Goal: Communication & Community: Answer question/provide support

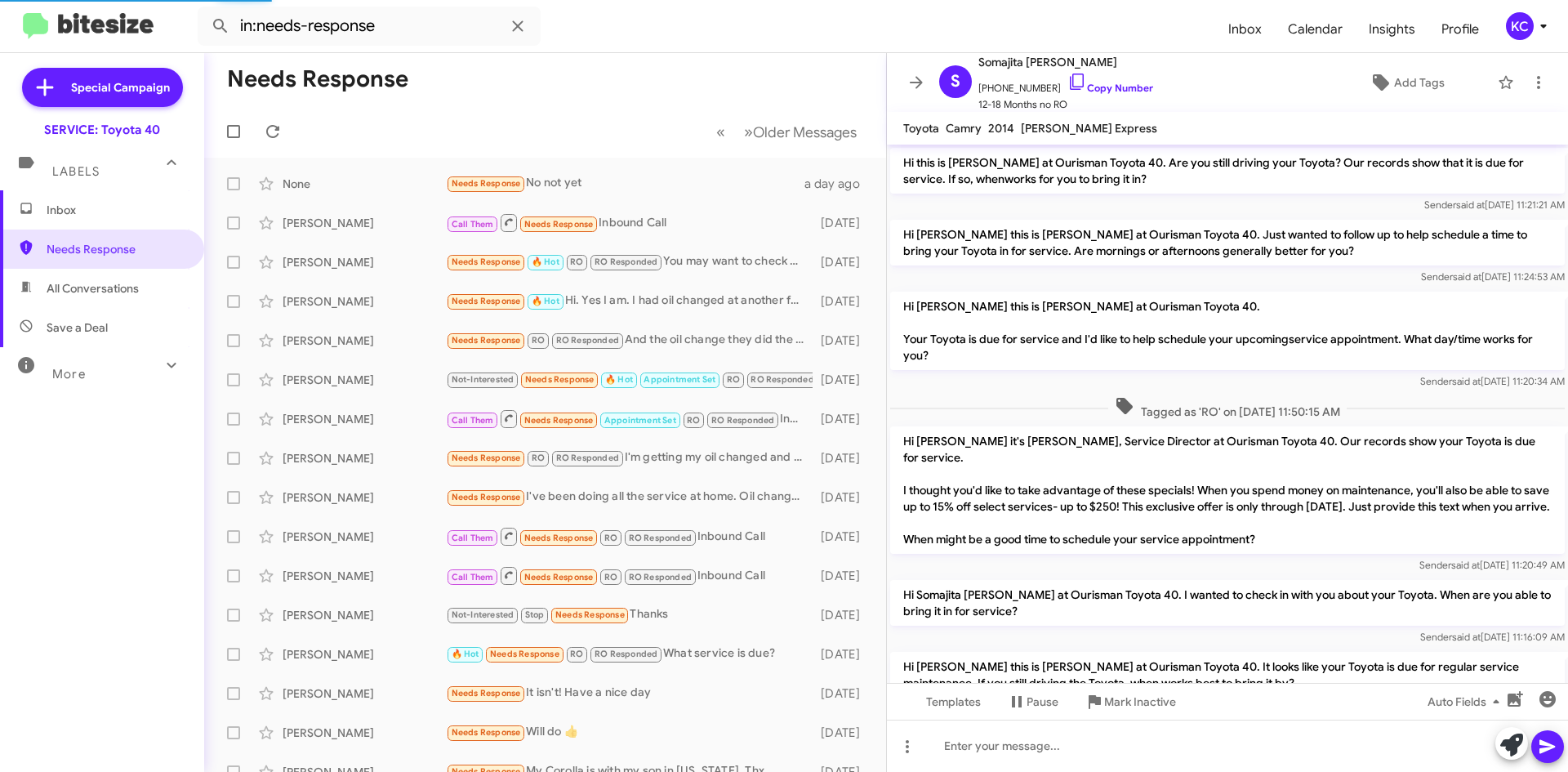
scroll to position [802, 0]
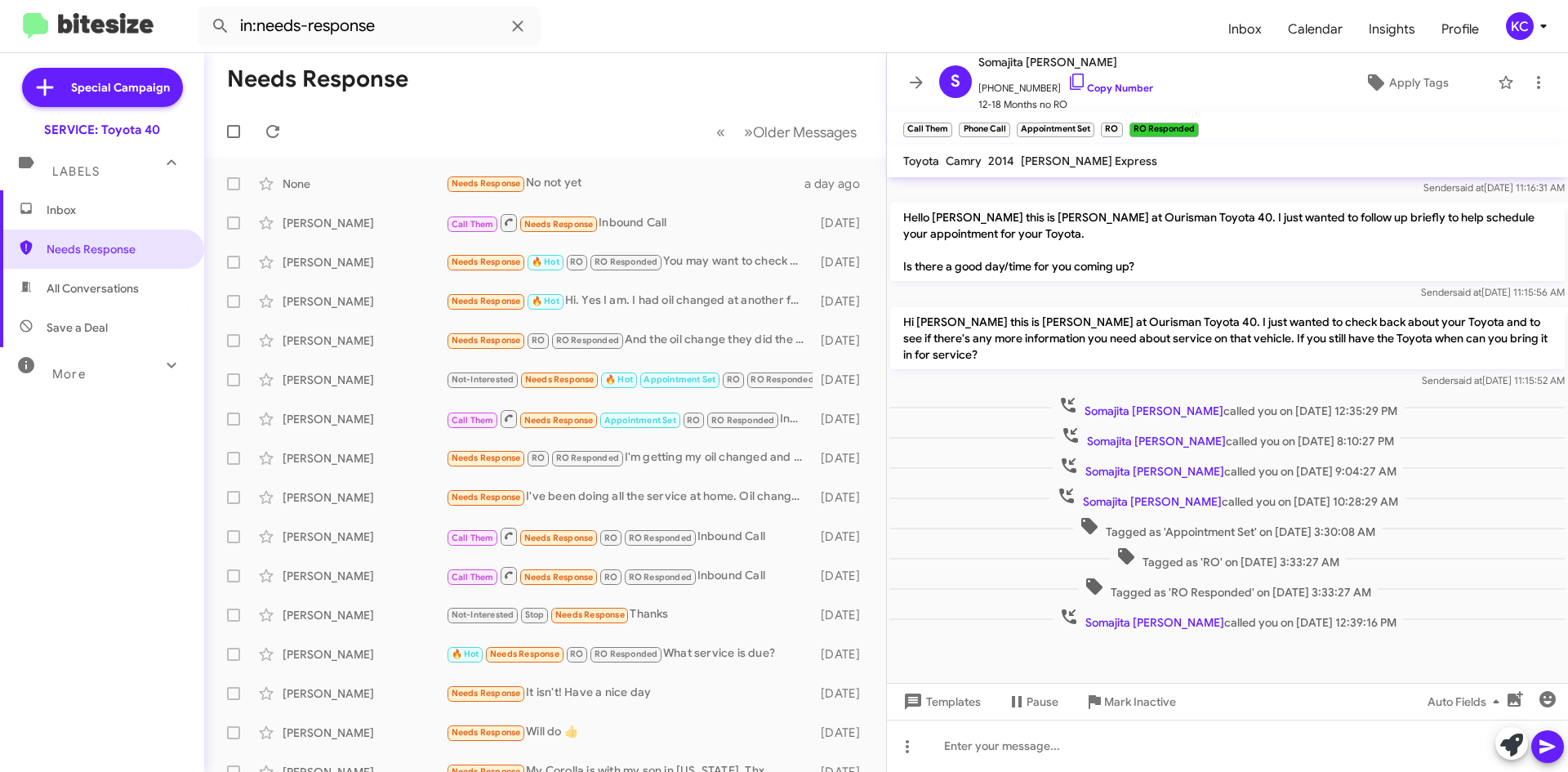
click at [88, 220] on span "Inbox" at bounding box center [102, 210] width 204 height 39
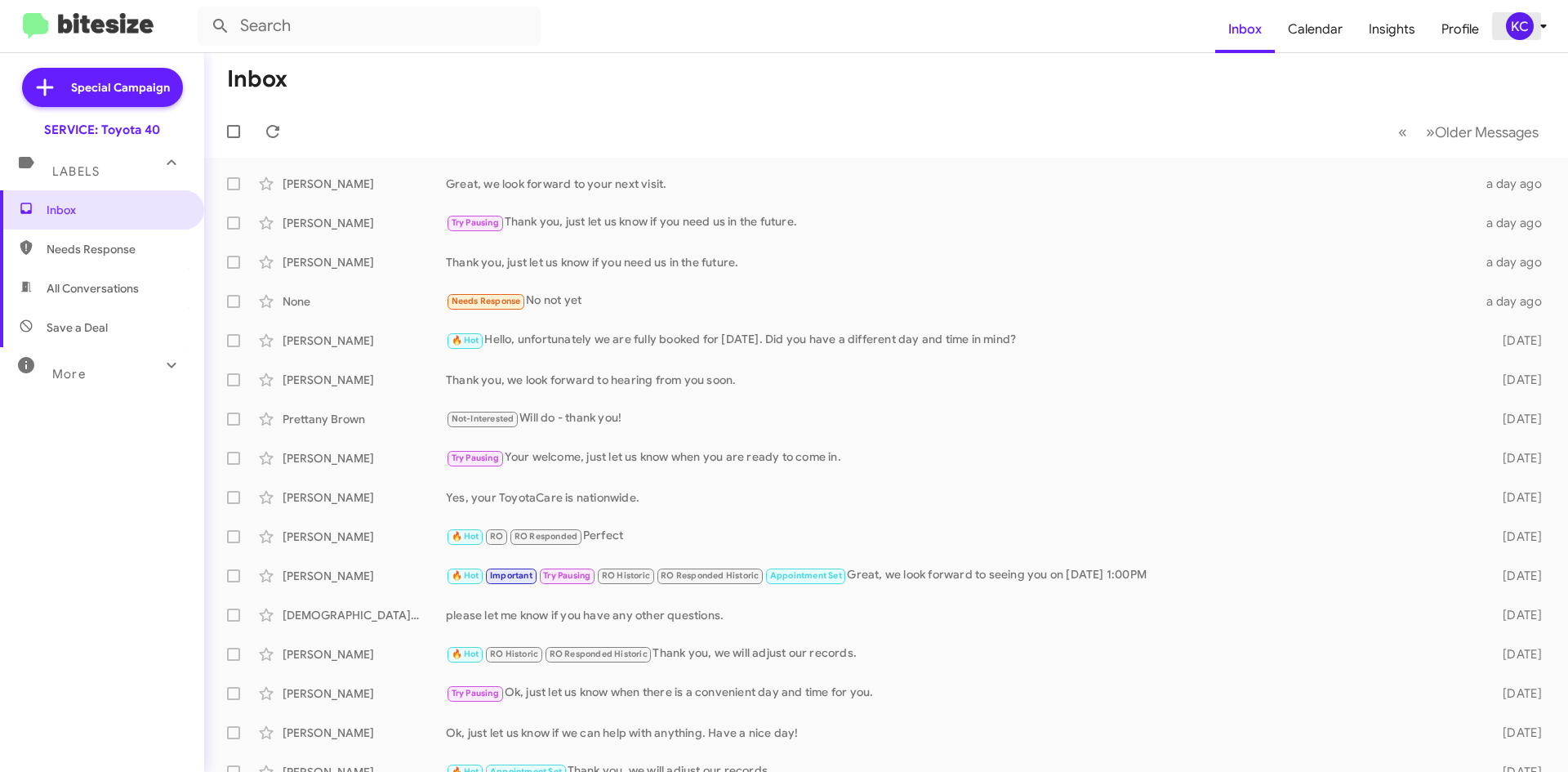
click at [1521, 25] on div "KC" at bounding box center [1520, 26] width 28 height 28
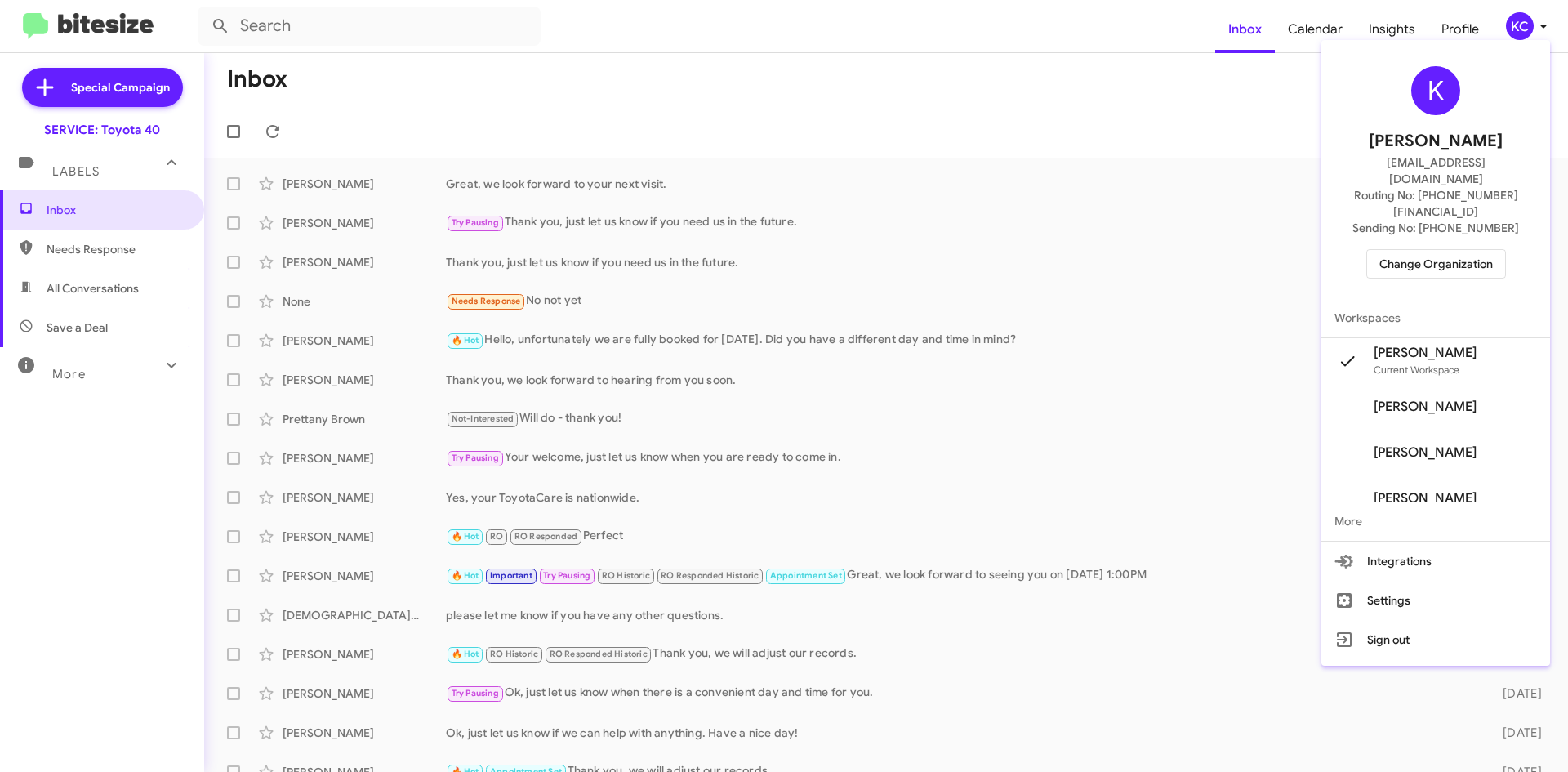
click at [1452, 250] on span "Change Organization" at bounding box center [1436, 264] width 113 height 28
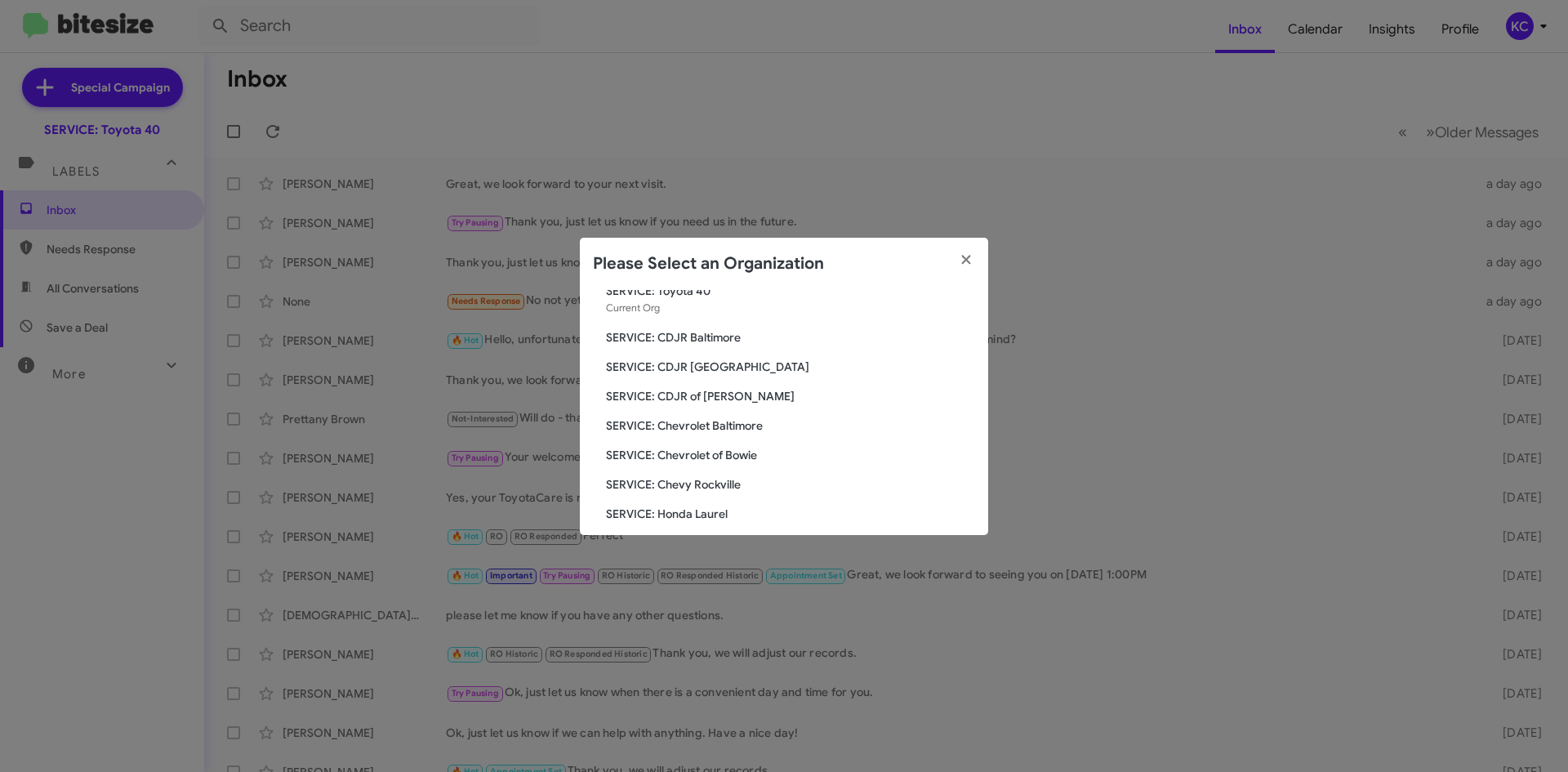
scroll to position [81, 0]
click at [752, 427] on span "SERVICE: Chevrolet of Bowie" at bounding box center [790, 427] width 369 height 16
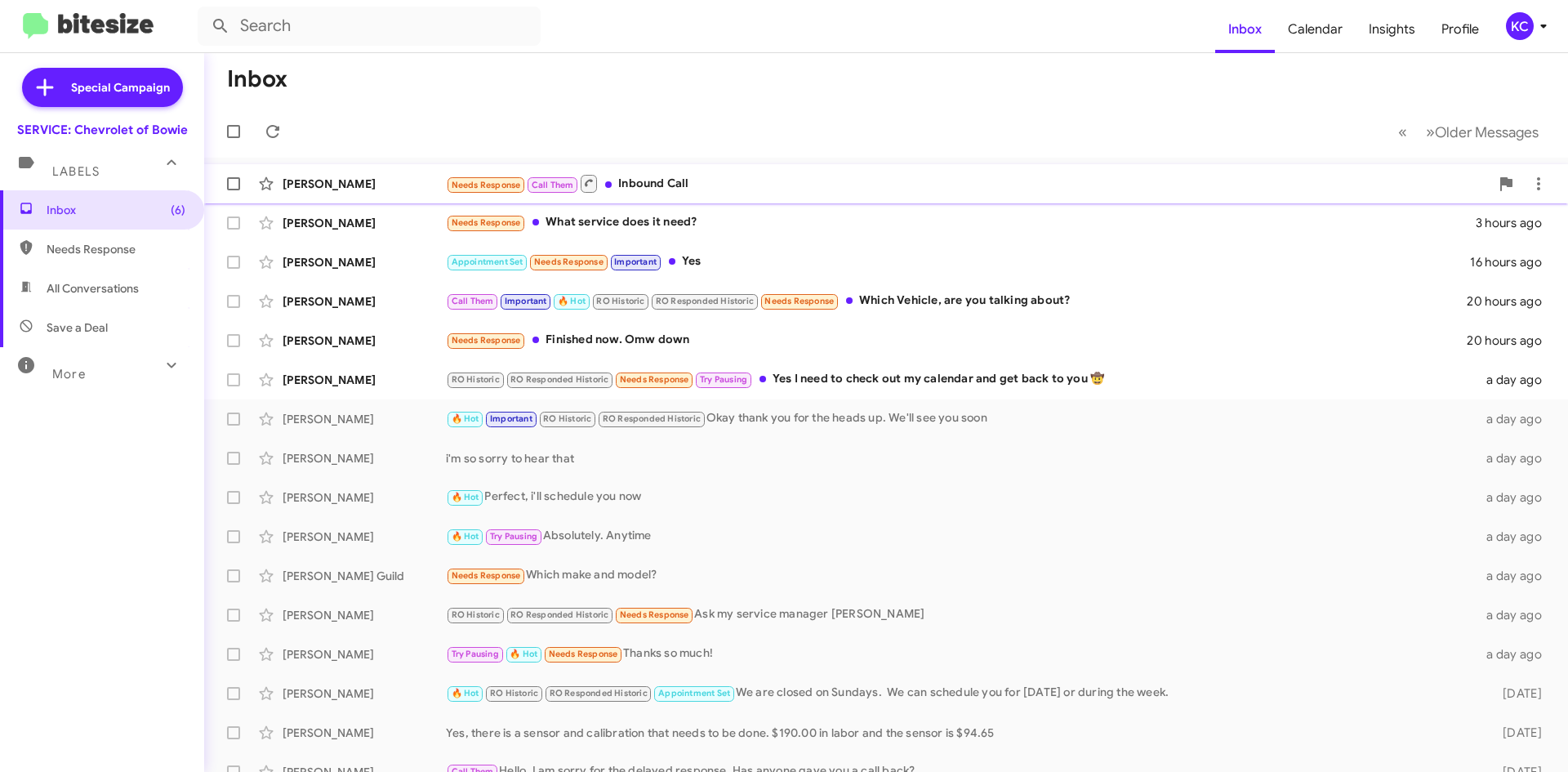
click at [637, 184] on div "Needs Response Call Them Inbound Call" at bounding box center [968, 183] width 1044 height 21
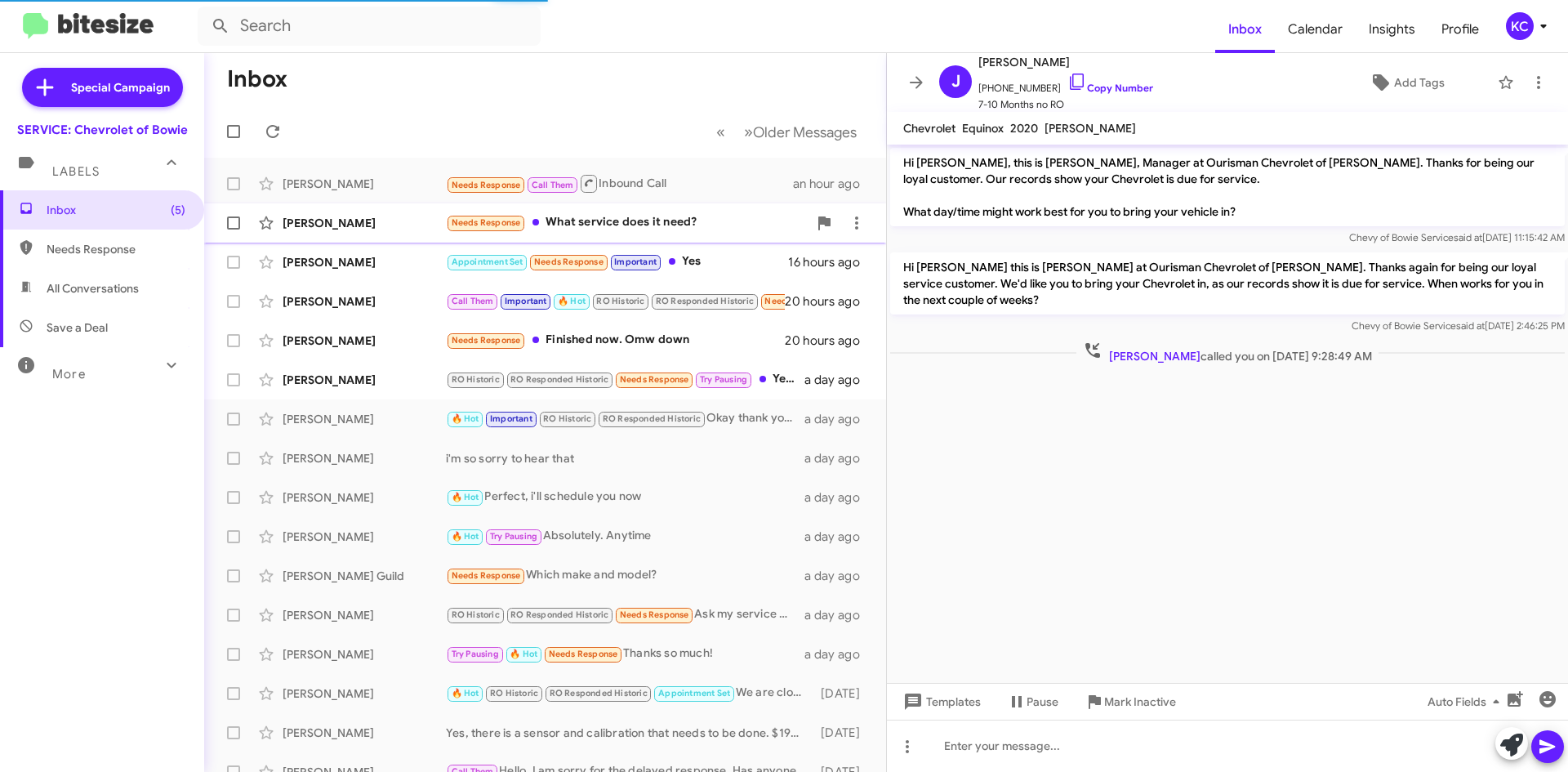
click at [653, 223] on div "Needs Response What service does it need?" at bounding box center [627, 222] width 362 height 19
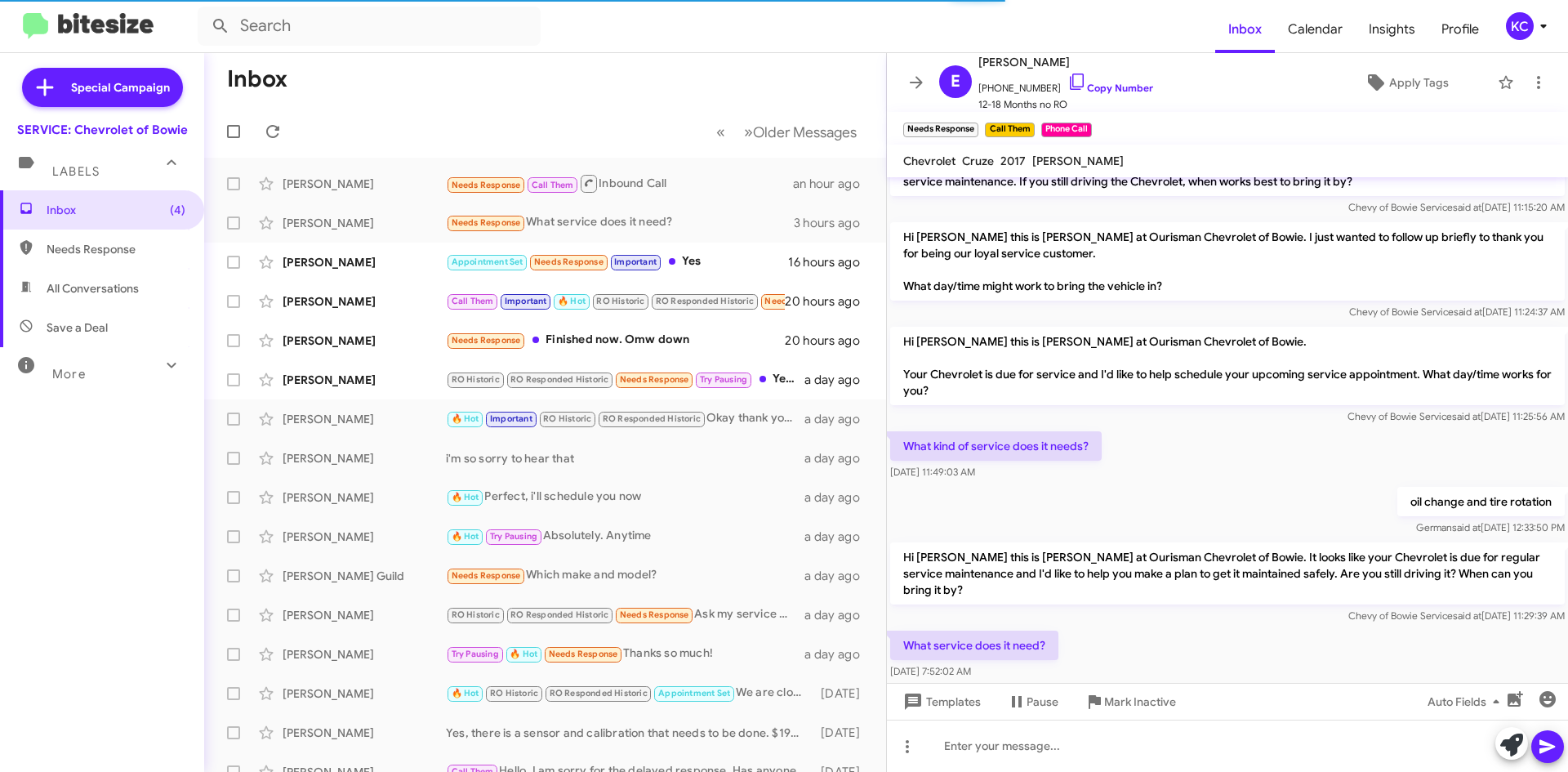
scroll to position [168, 0]
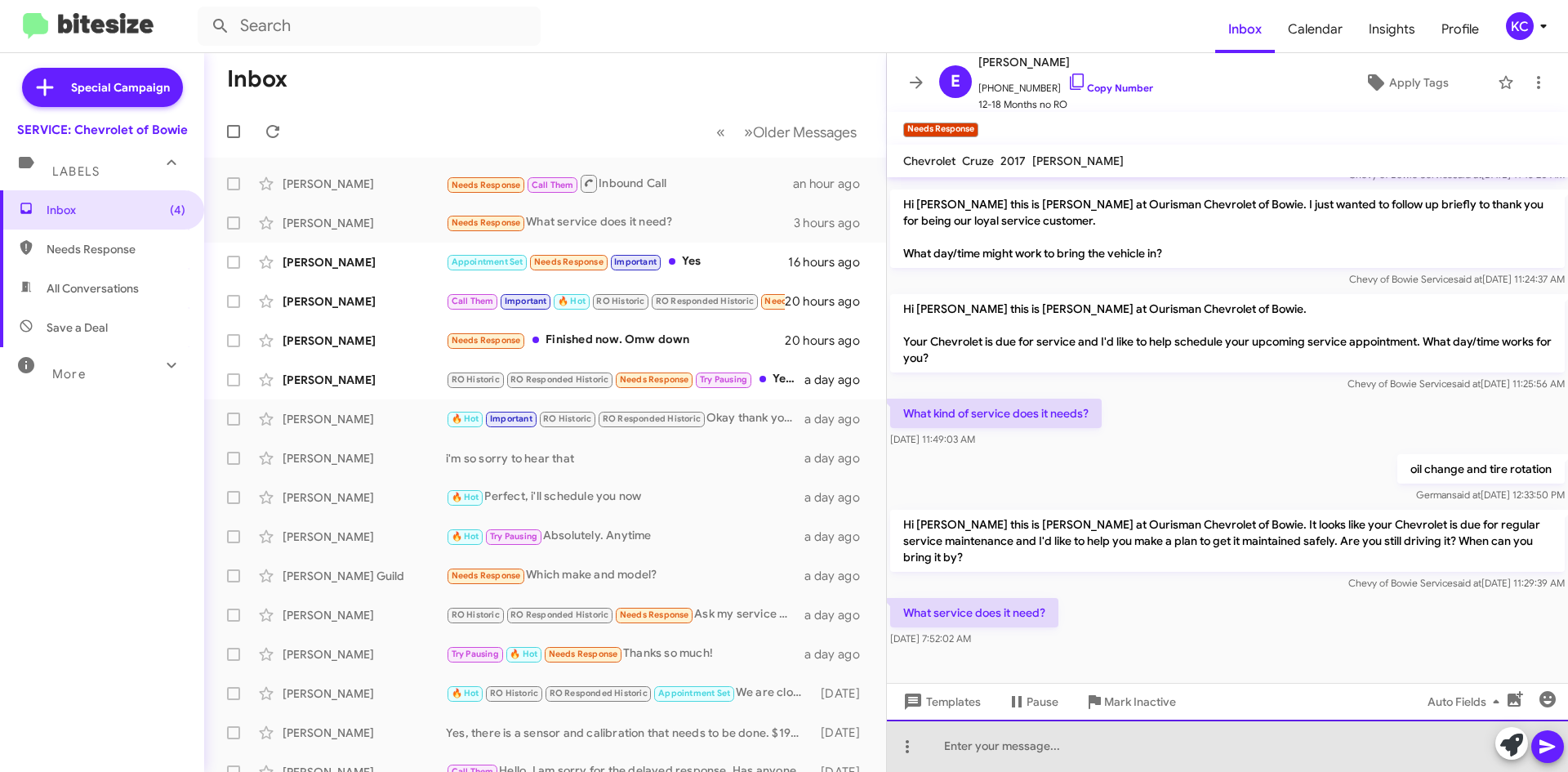
click at [1062, 746] on div at bounding box center [1227, 746] width 681 height 53
drag, startPoint x: 1061, startPoint y: 759, endPoint x: 892, endPoint y: 751, distance: 169.2
click at [892, 751] on div "OIL CHAN EWG" at bounding box center [1227, 746] width 681 height 53
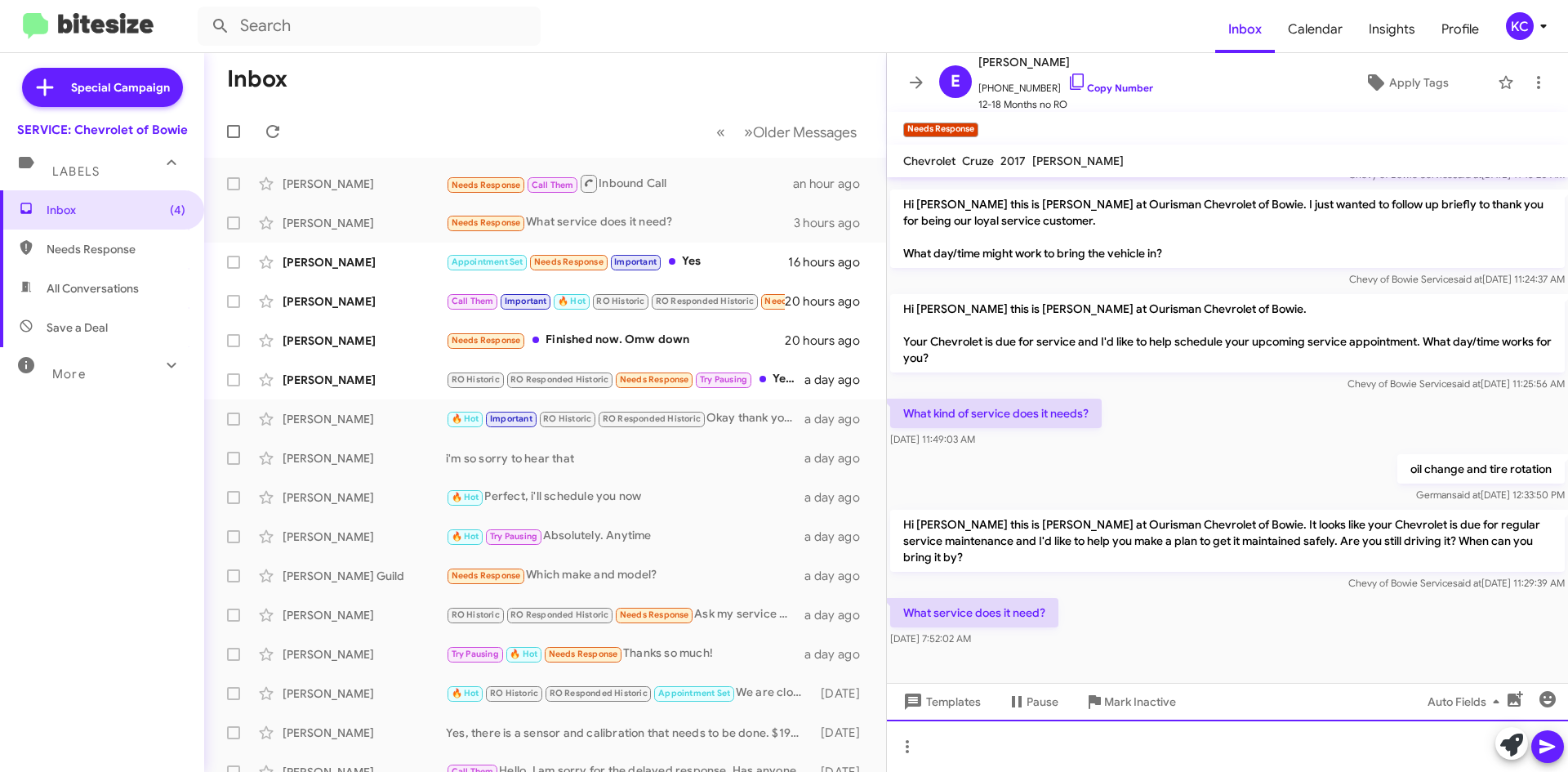
click at [988, 747] on div at bounding box center [1227, 746] width 681 height 53
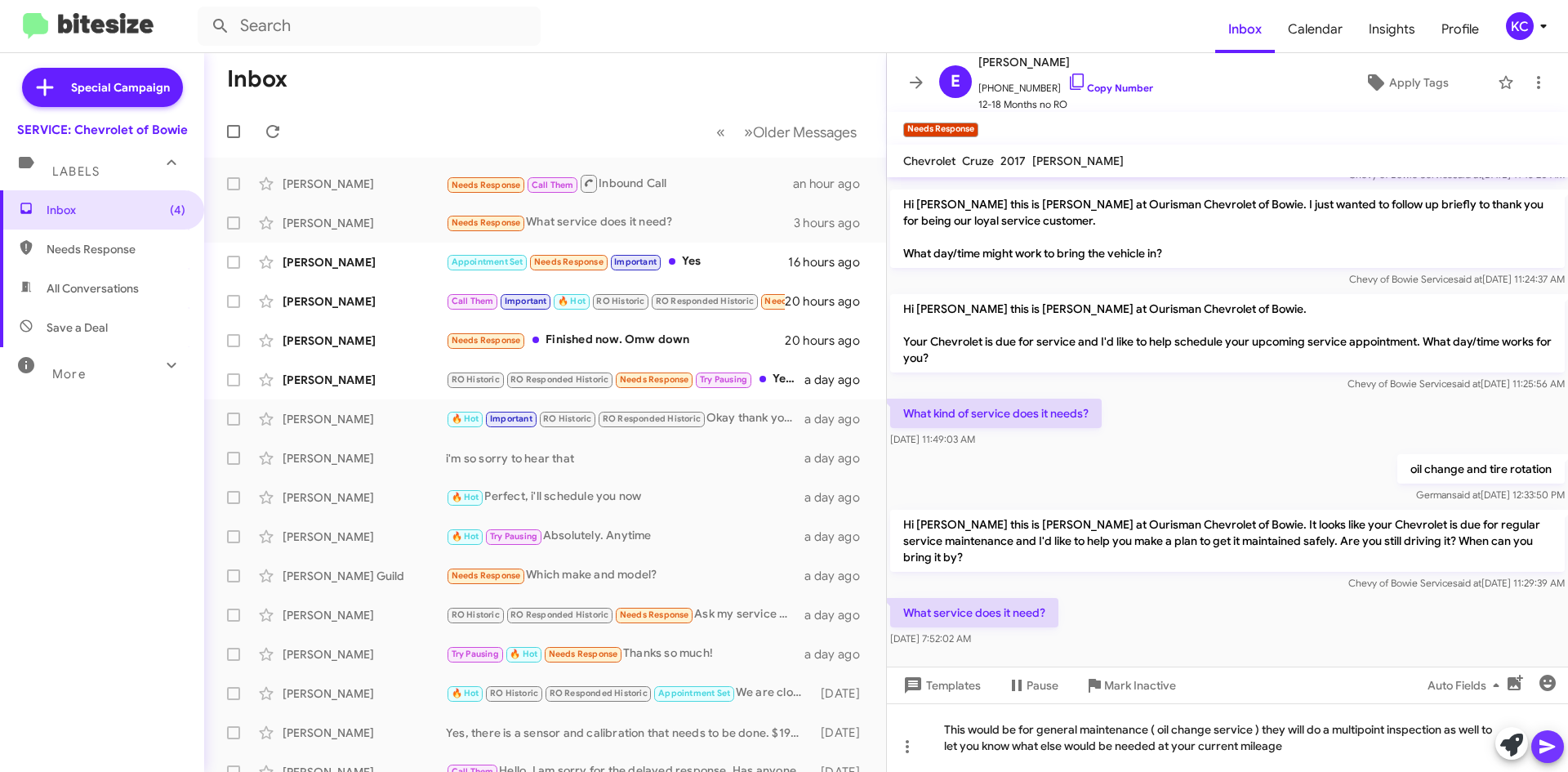
click at [1554, 748] on icon at bounding box center [1547, 747] width 20 height 20
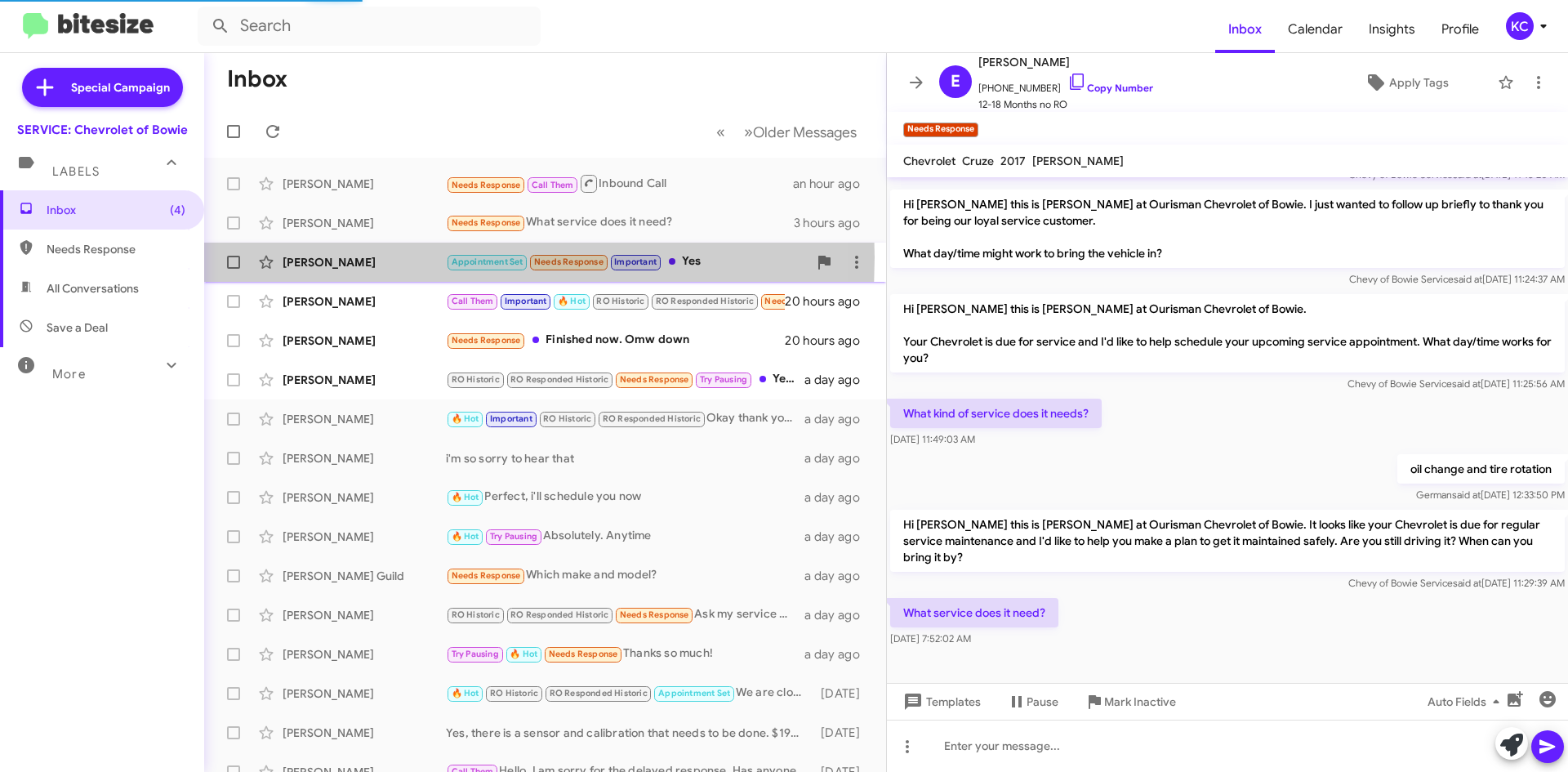
click at [342, 257] on div "Joey Flynn" at bounding box center [364, 262] width 164 height 16
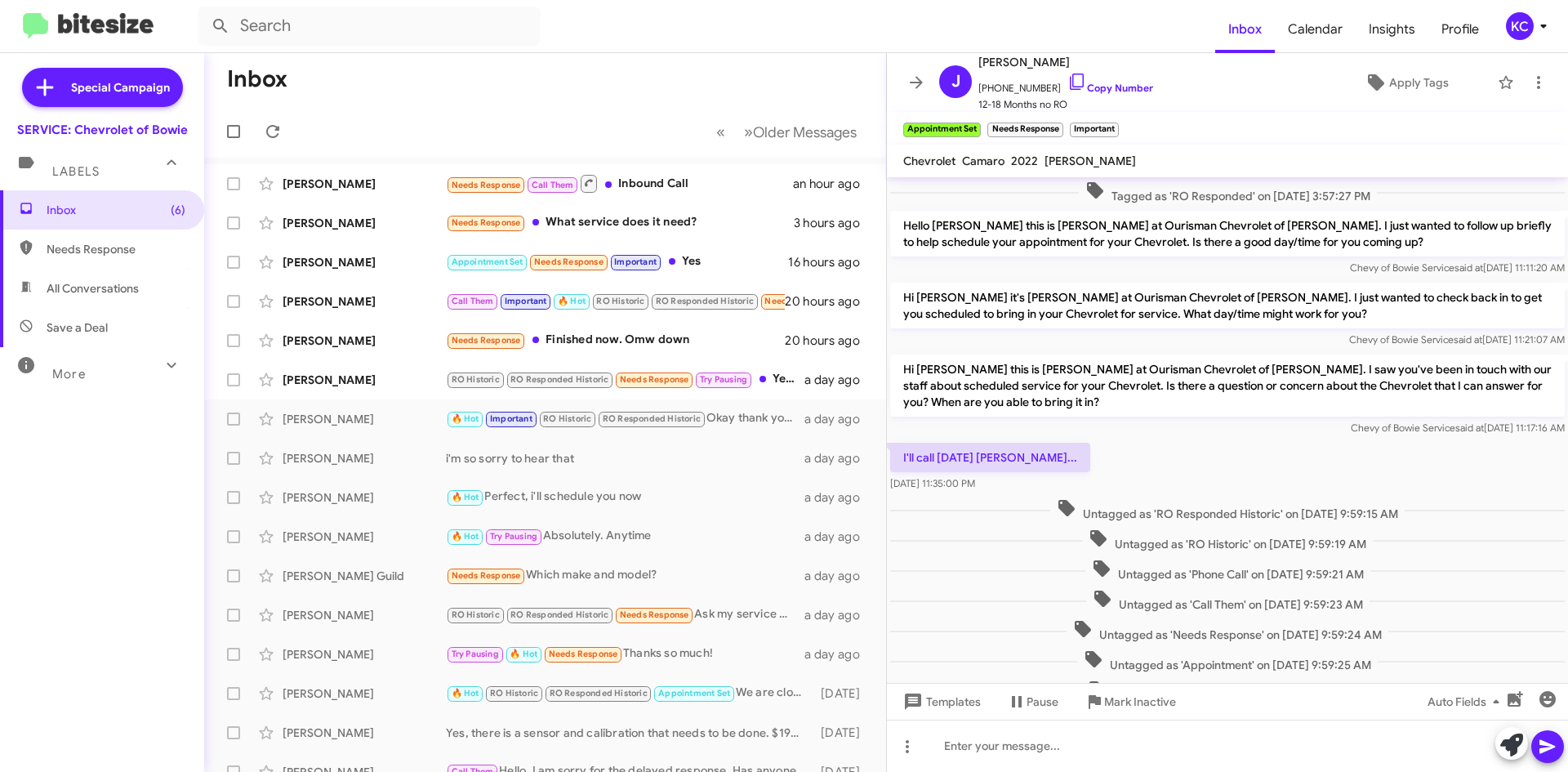
scroll to position [432, 0]
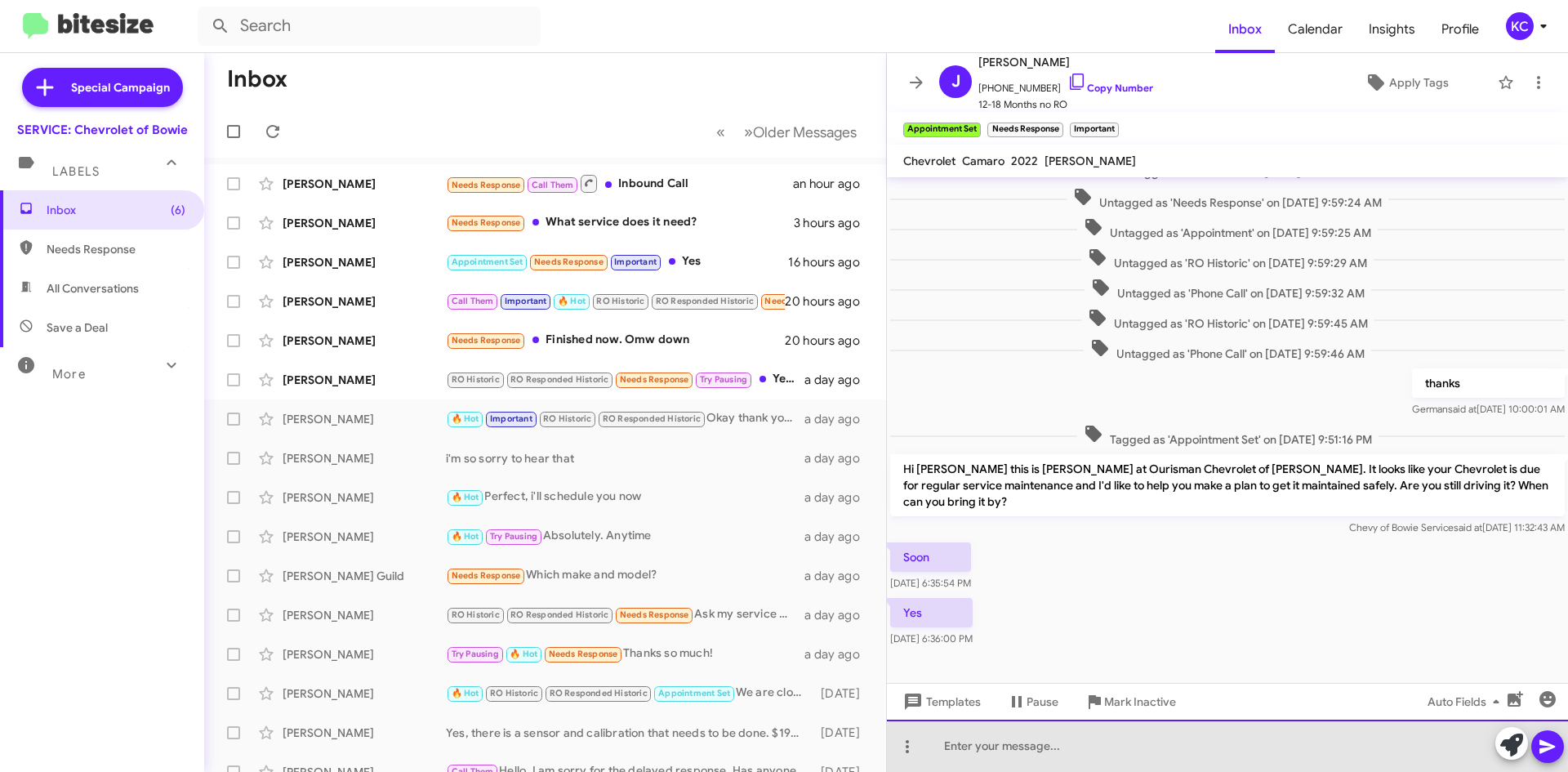
click at [1044, 756] on div at bounding box center [1227, 746] width 681 height 53
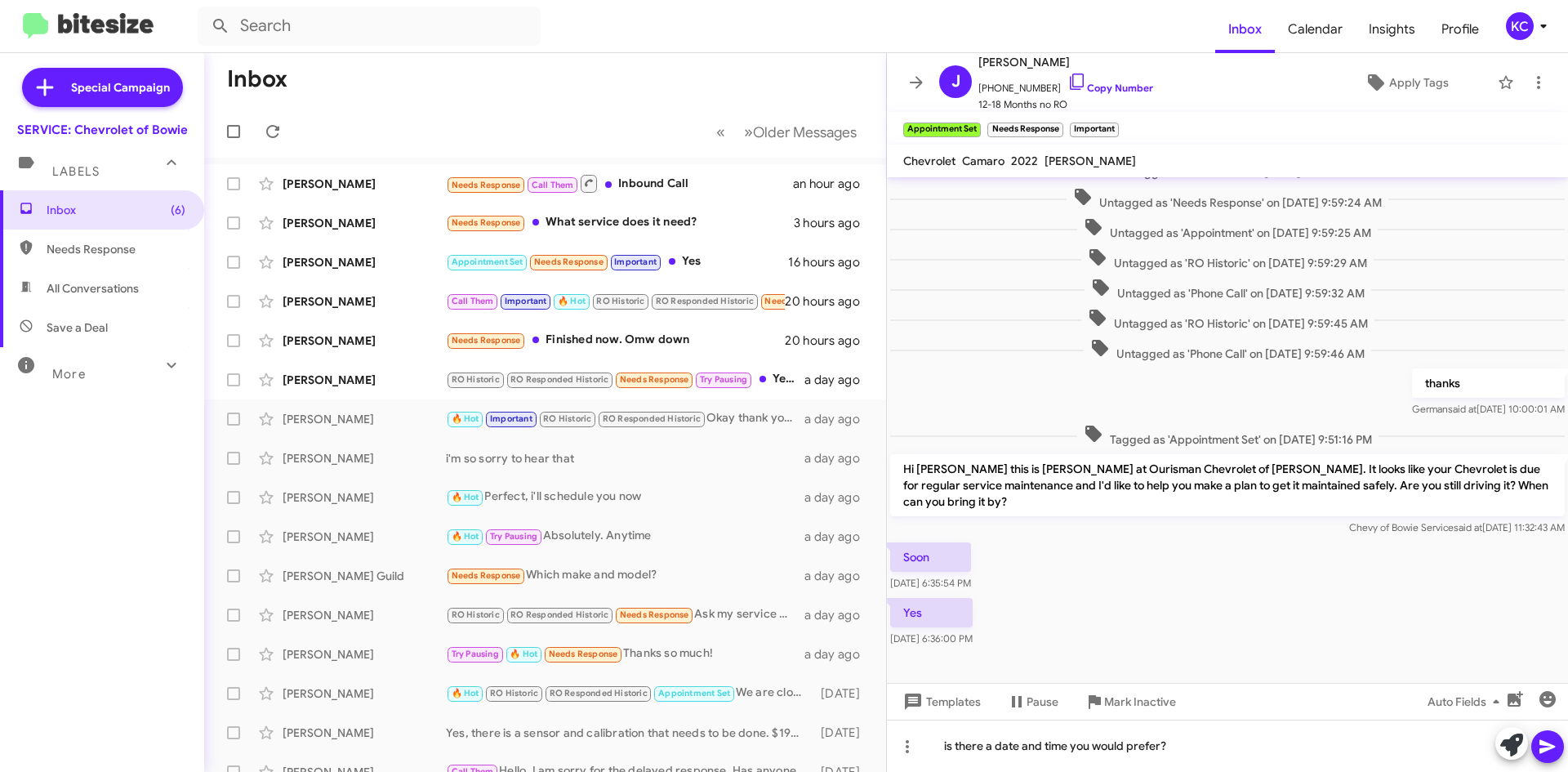
click at [1551, 747] on icon at bounding box center [1547, 747] width 20 height 20
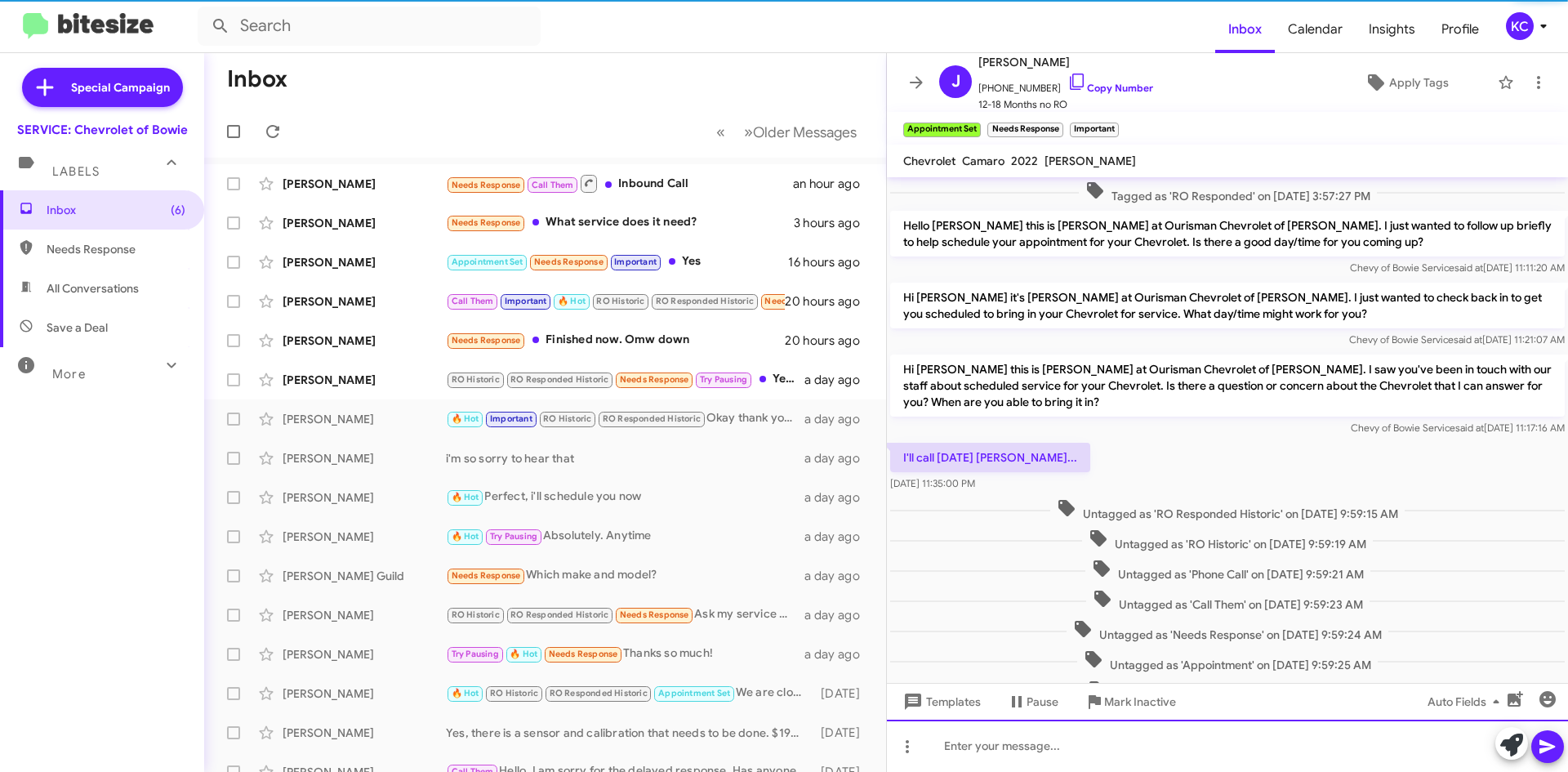
scroll to position [81, 0]
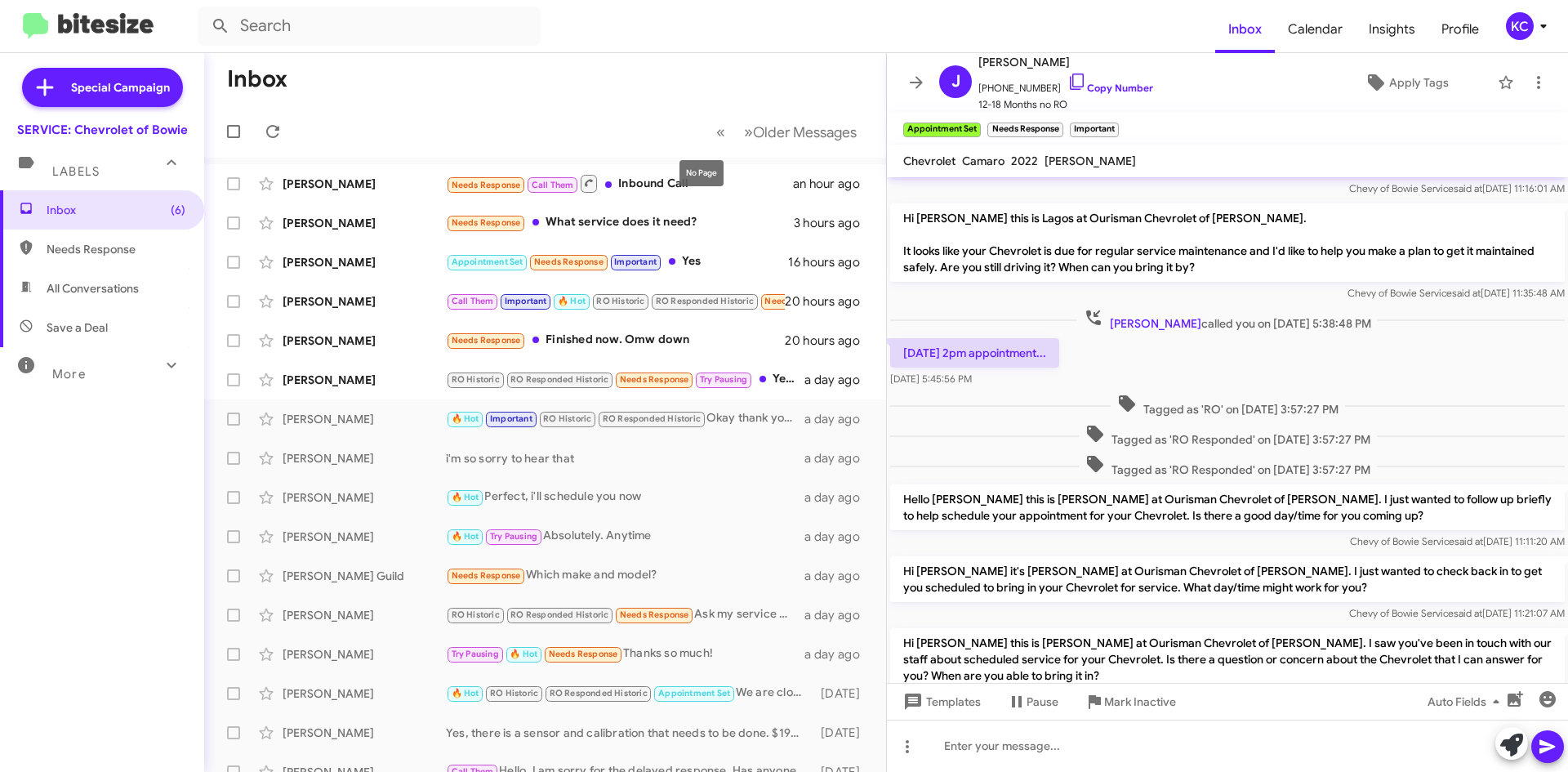
drag, startPoint x: 694, startPoint y: 146, endPoint x: 696, endPoint y: 191, distance: 45.0
click at [696, 191] on mat-tooltip-component "No Page" at bounding box center [701, 173] width 67 height 49
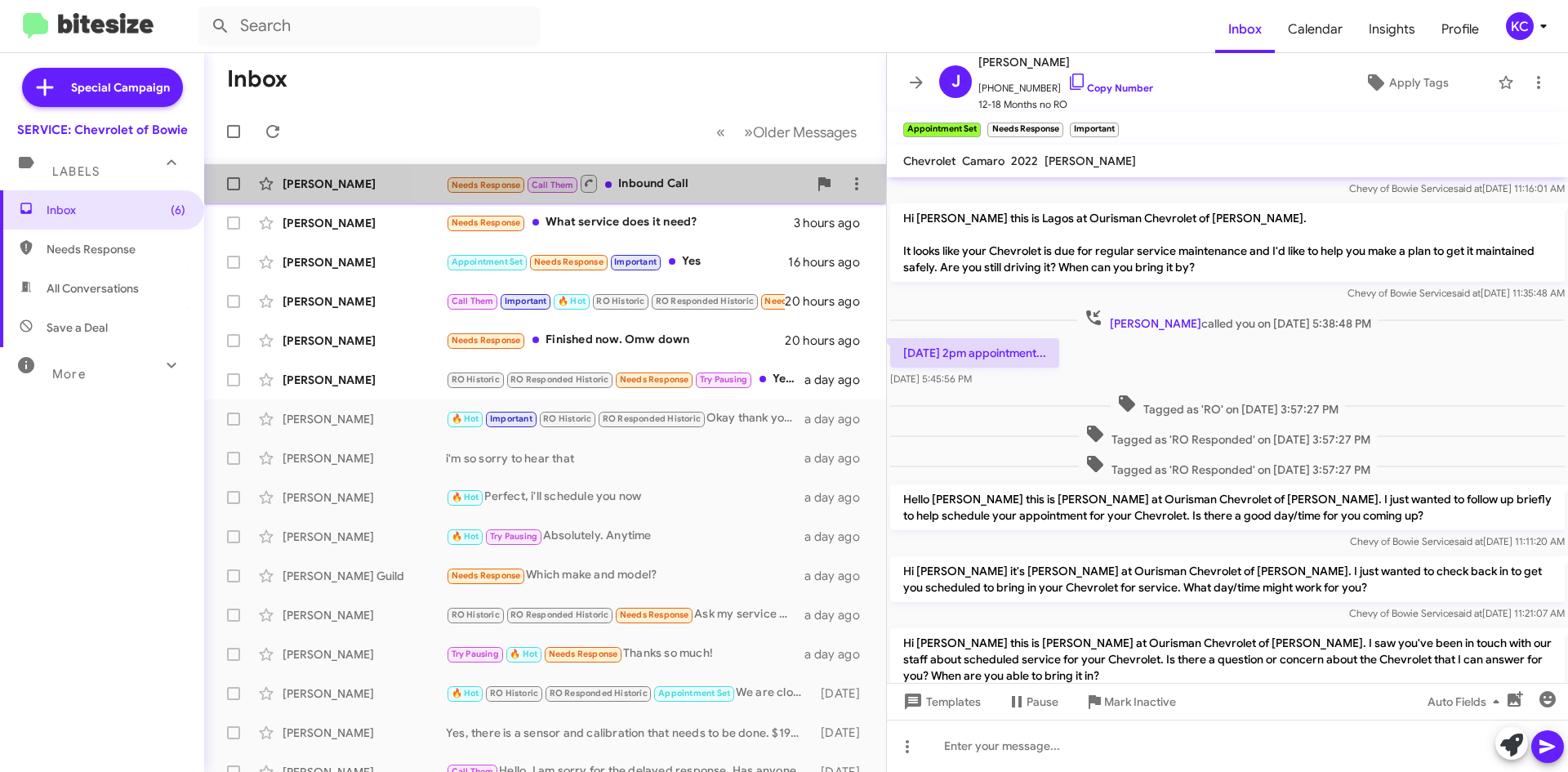
click at [652, 181] on div "Needs Response Call Them Inbound Call" at bounding box center [627, 183] width 362 height 21
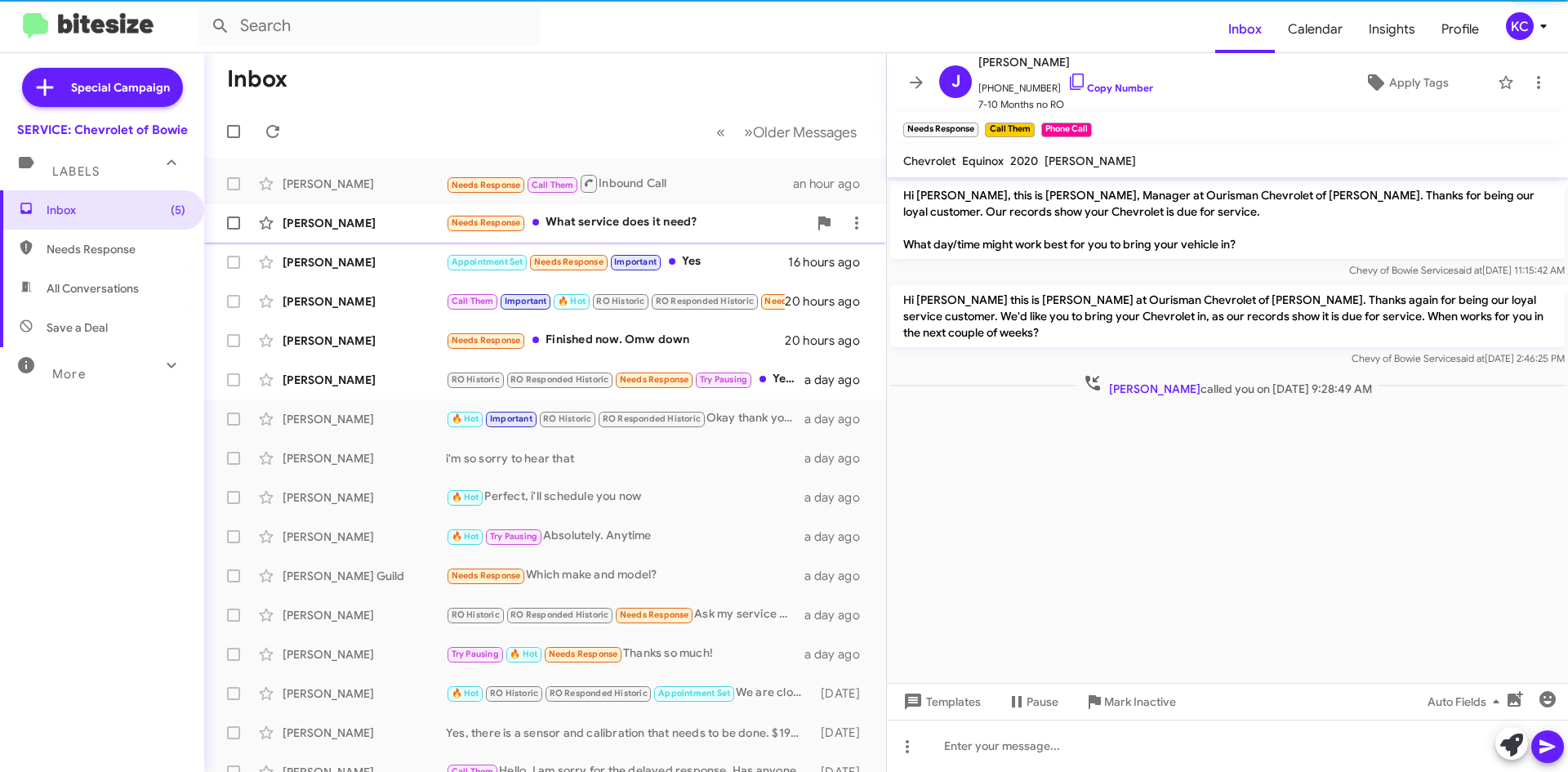
click at [666, 232] on div "Needs Response What service does it need?" at bounding box center [627, 222] width 362 height 19
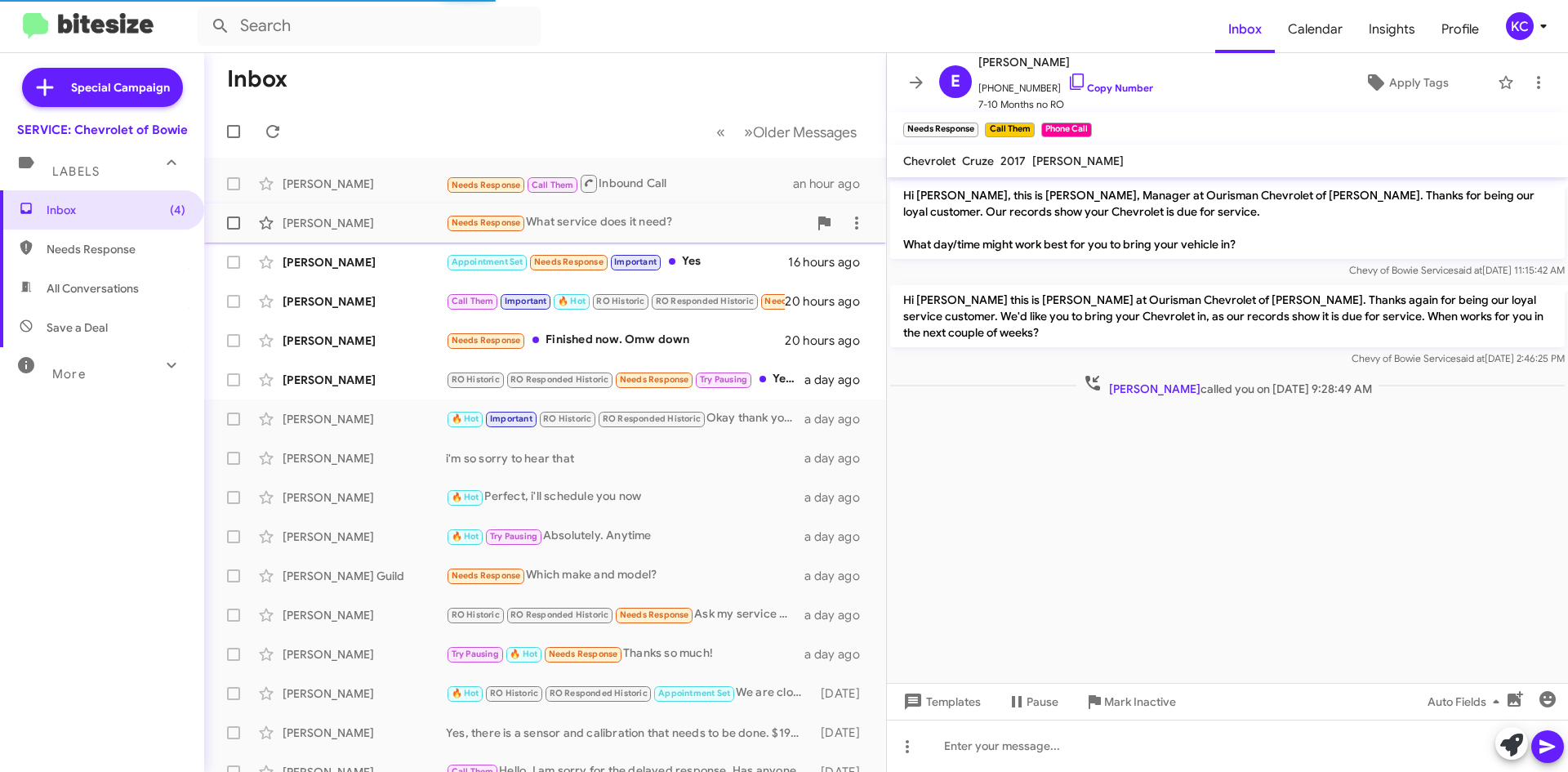
click at [666, 232] on div "Needs Response What service does it need?" at bounding box center [627, 222] width 362 height 19
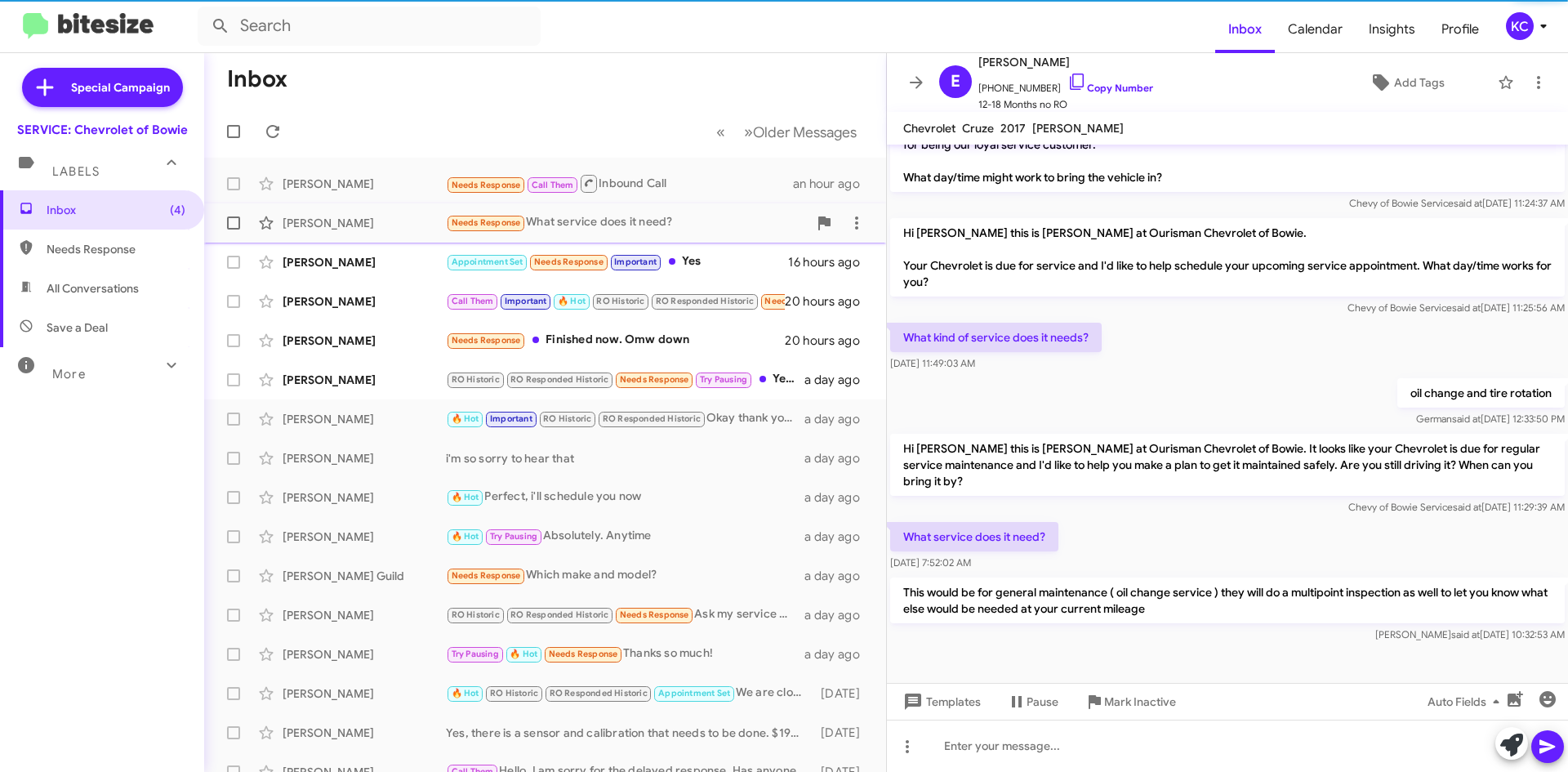
scroll to position [210, 0]
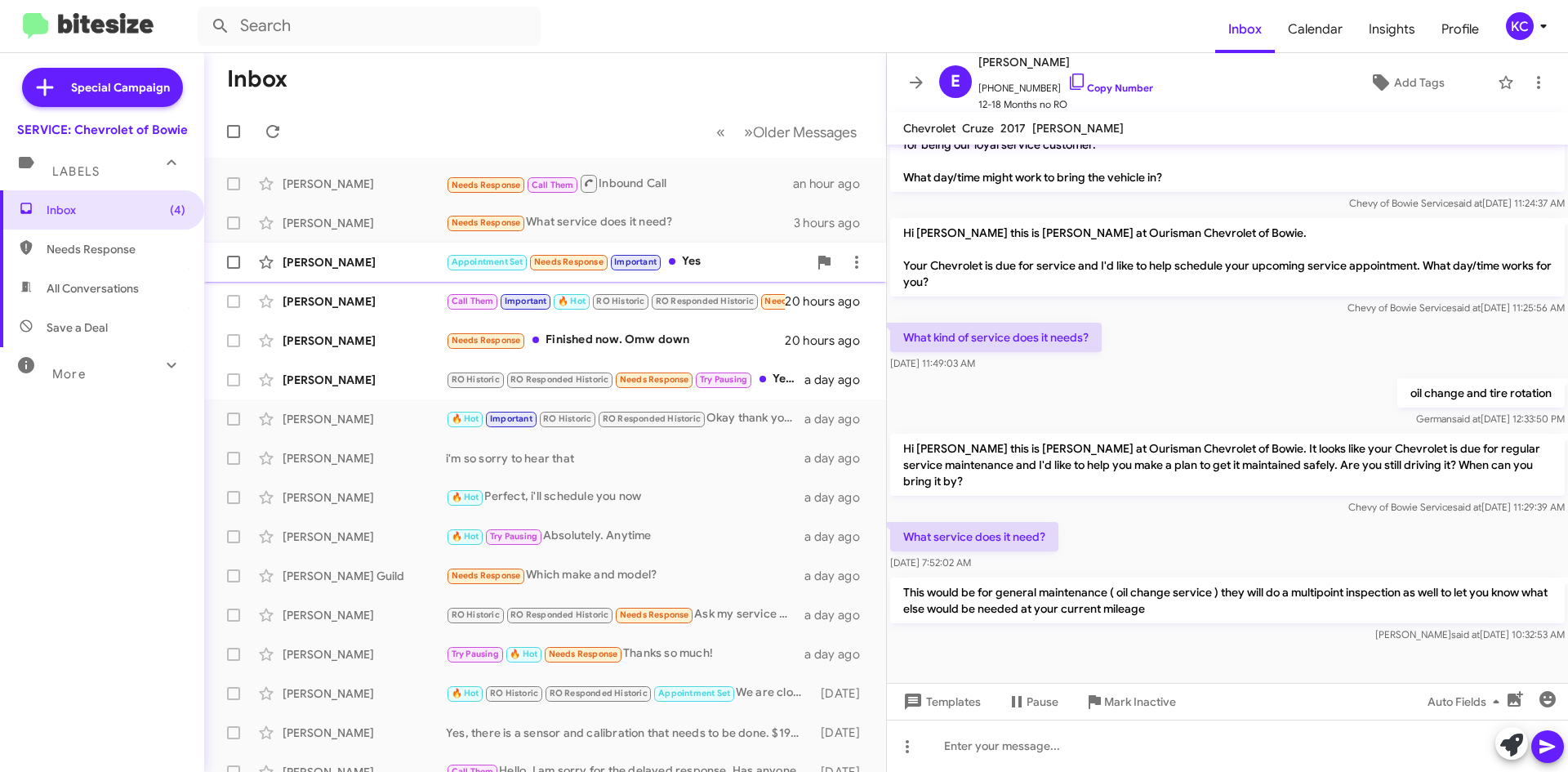
click at [715, 256] on div "Appointment Set Needs Response Important Yes" at bounding box center [627, 261] width 362 height 19
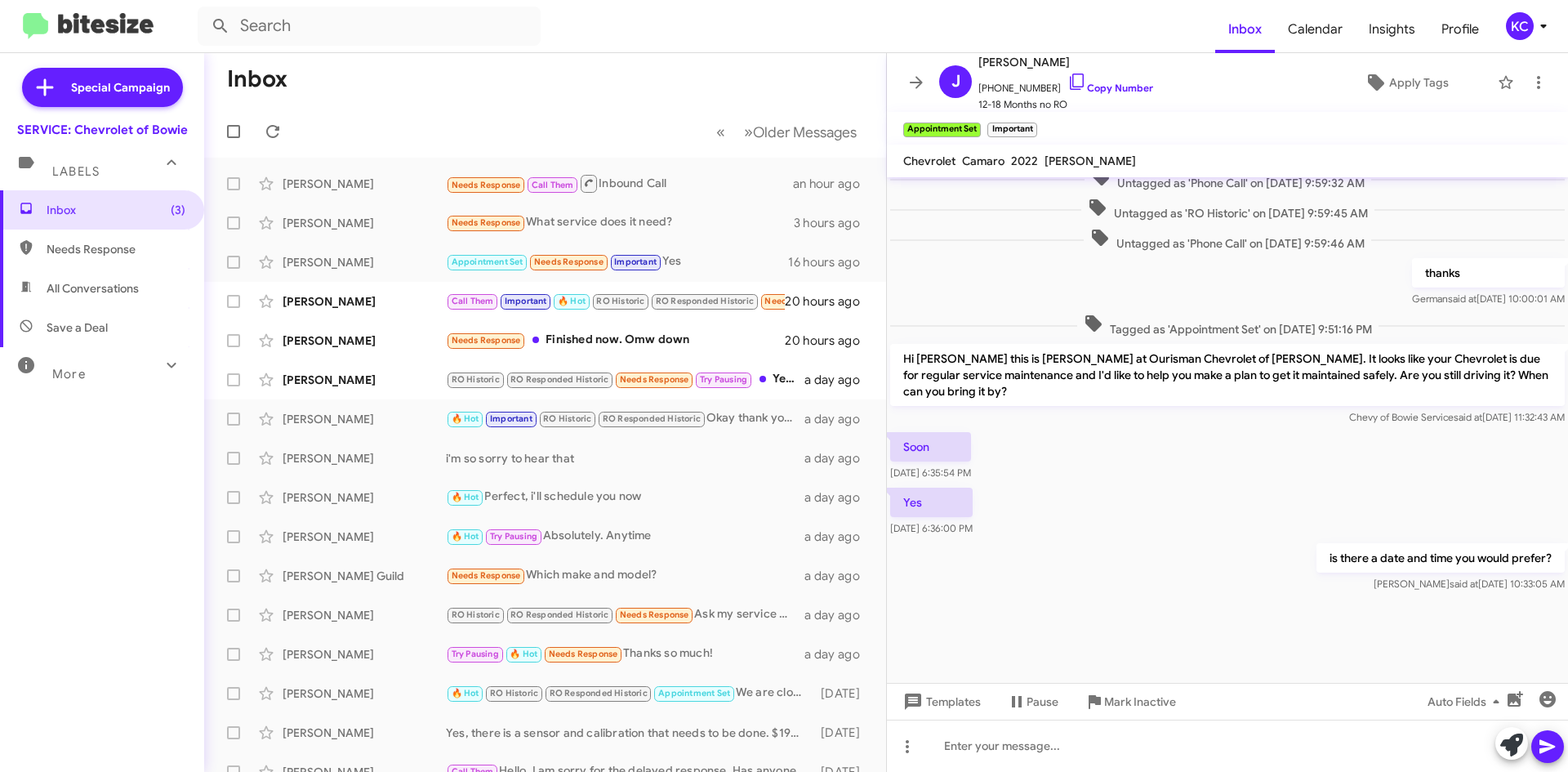
scroll to position [870, 0]
click at [375, 300] on div "Jason Stallings" at bounding box center [364, 302] width 164 height 16
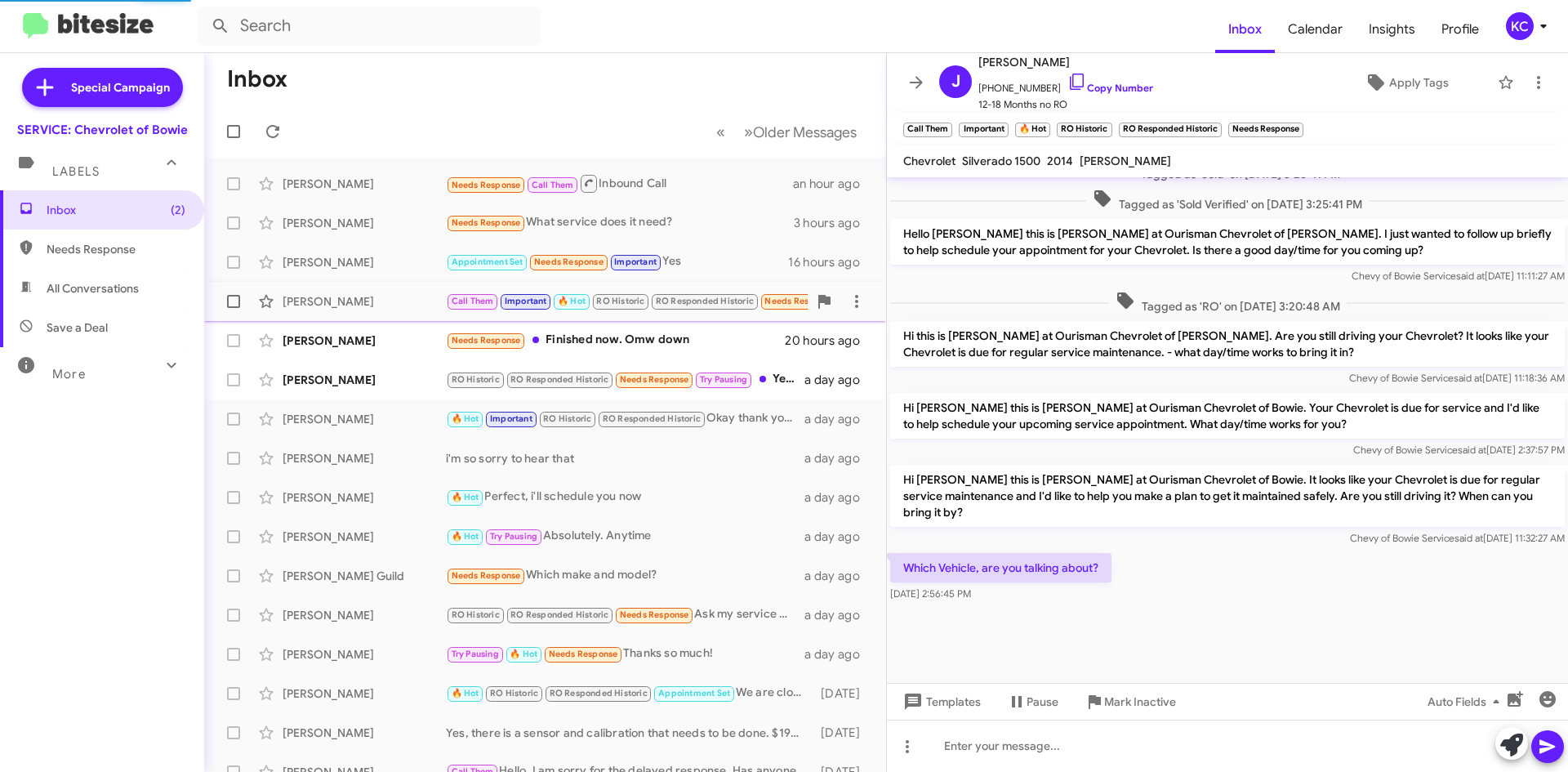
scroll to position [731, 0]
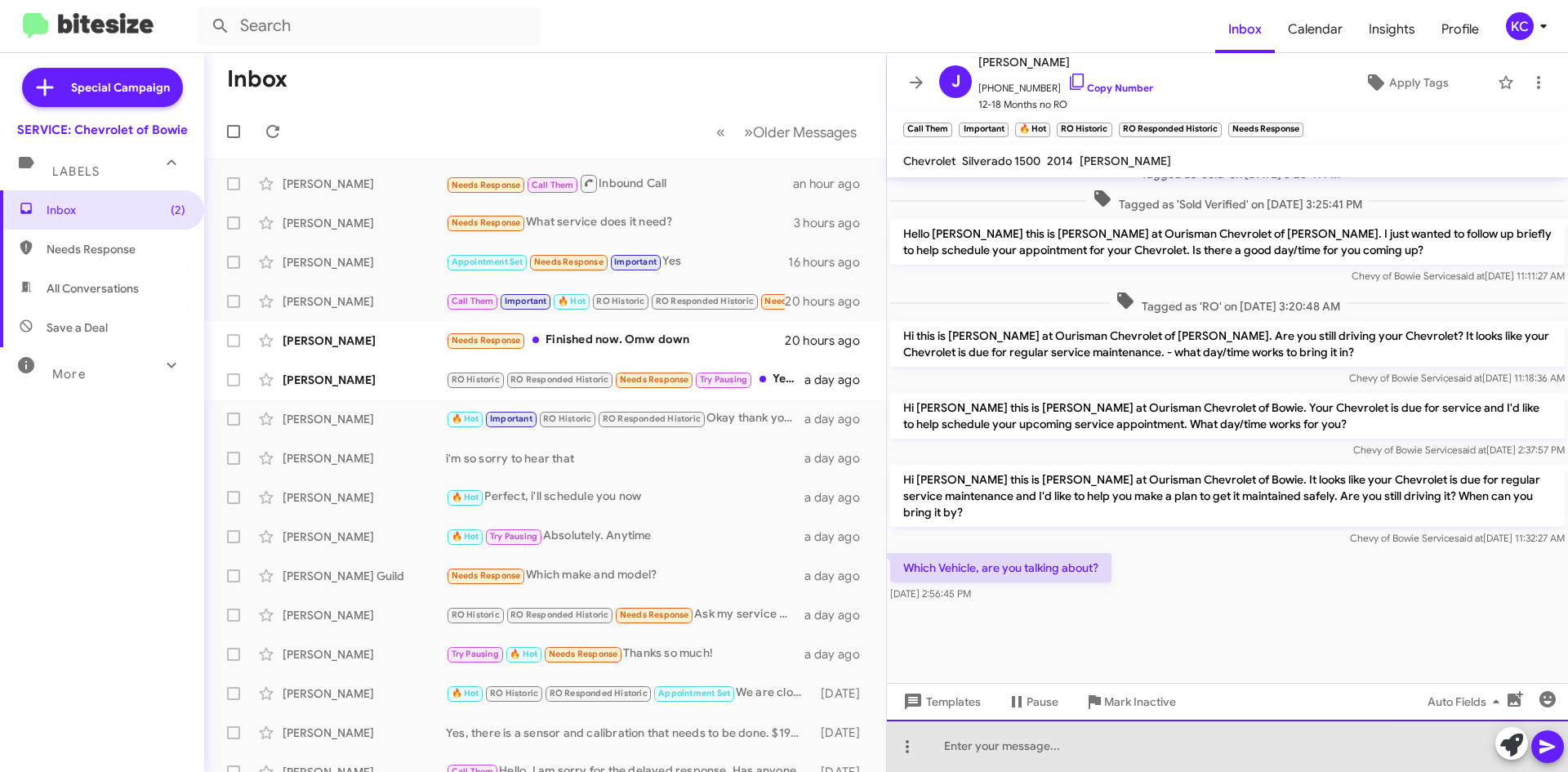
click at [963, 760] on div at bounding box center [1227, 746] width 681 height 53
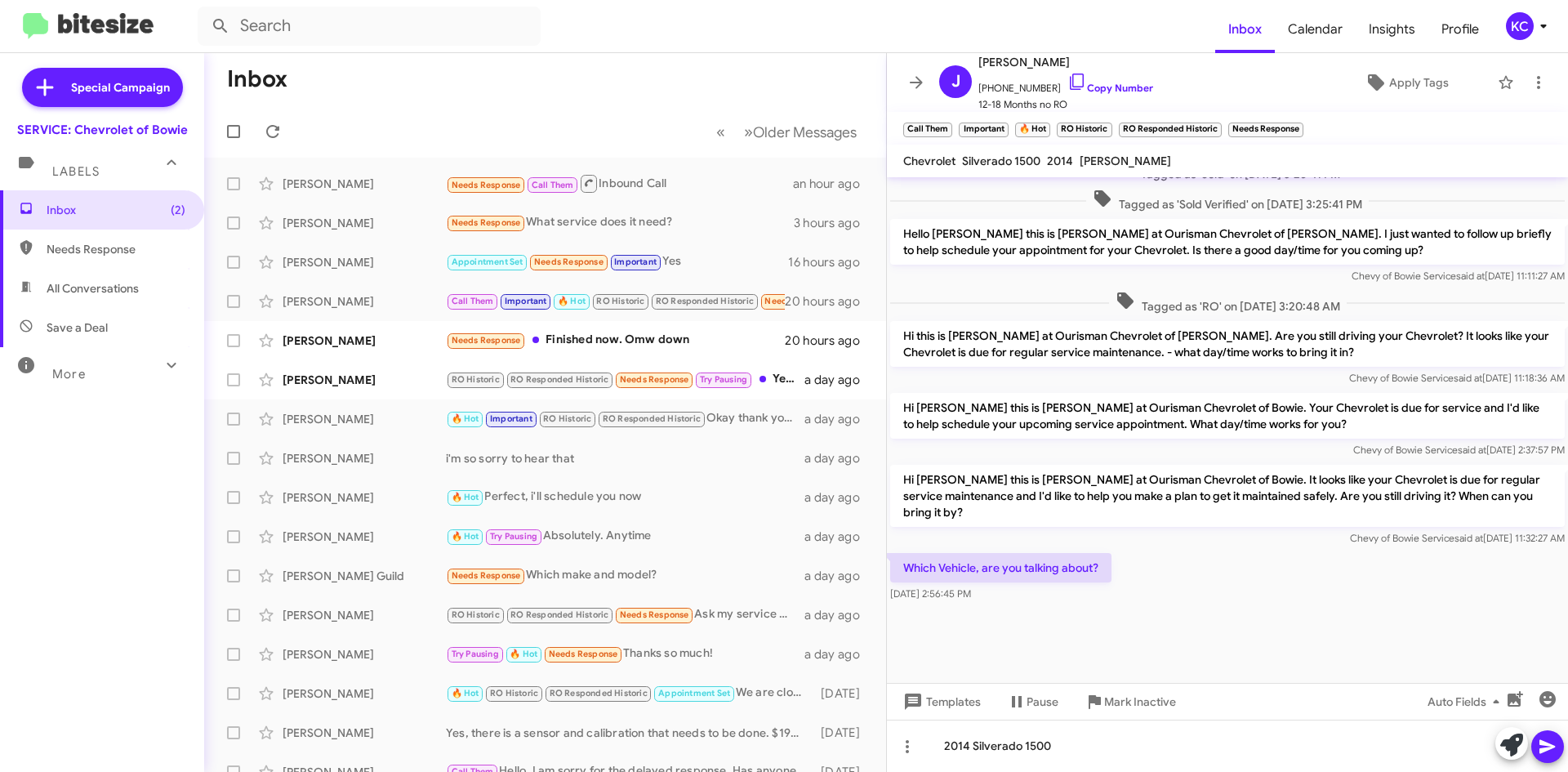
click at [1547, 756] on span at bounding box center [1547, 747] width 20 height 33
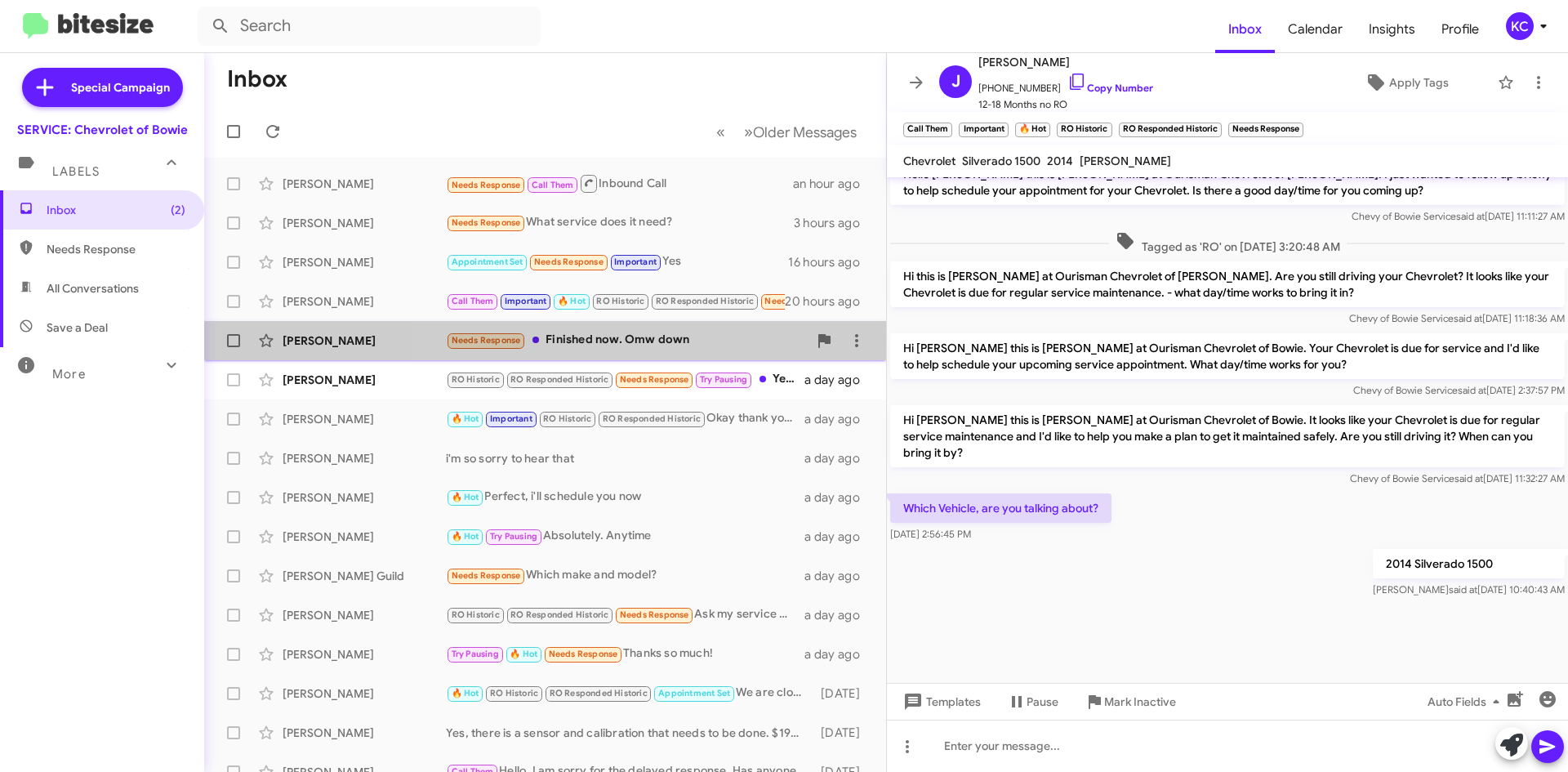
click at [649, 349] on div "Needs Response Finished now. Omw down" at bounding box center [627, 340] width 362 height 19
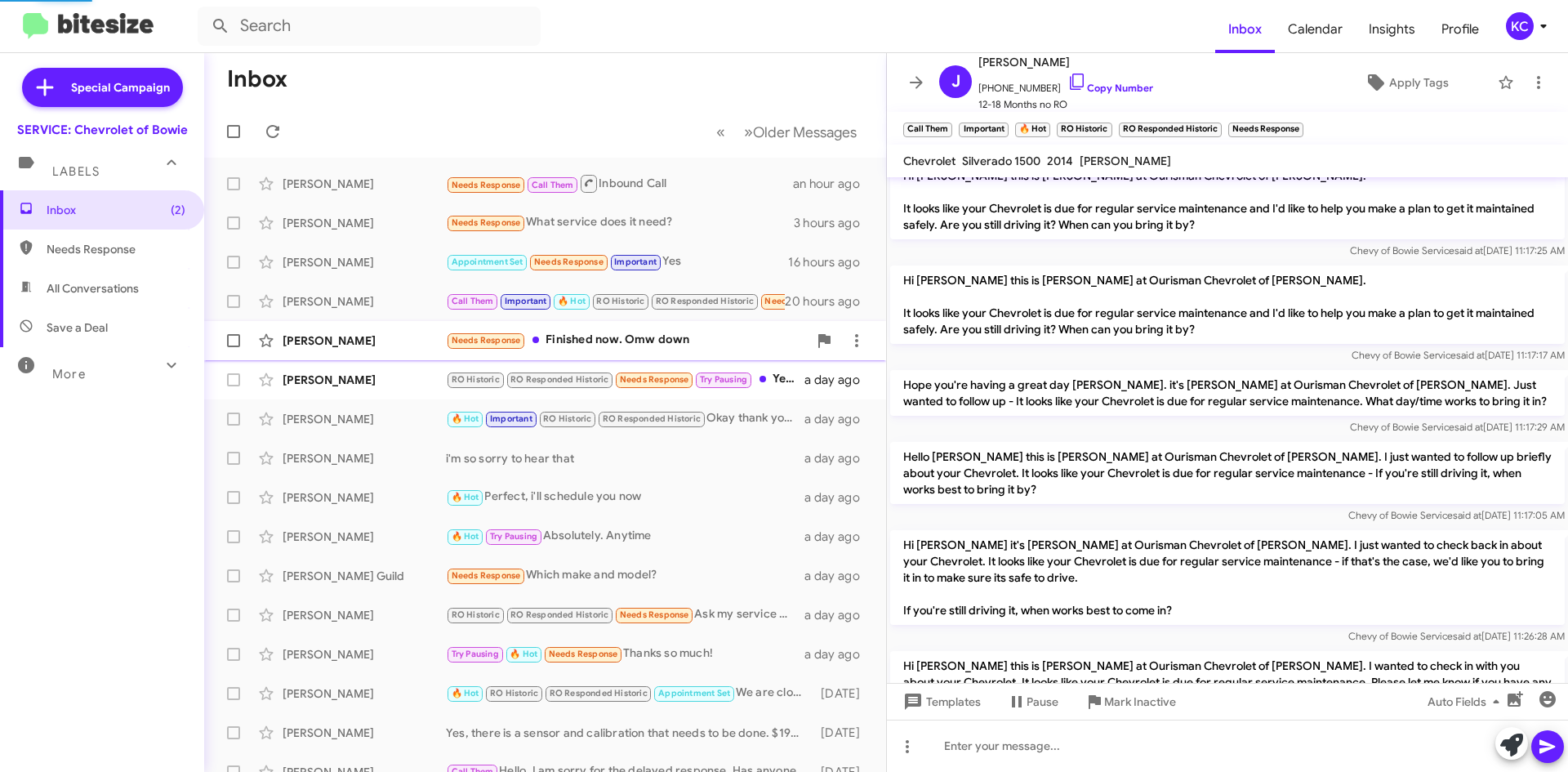
scroll to position [945, 0]
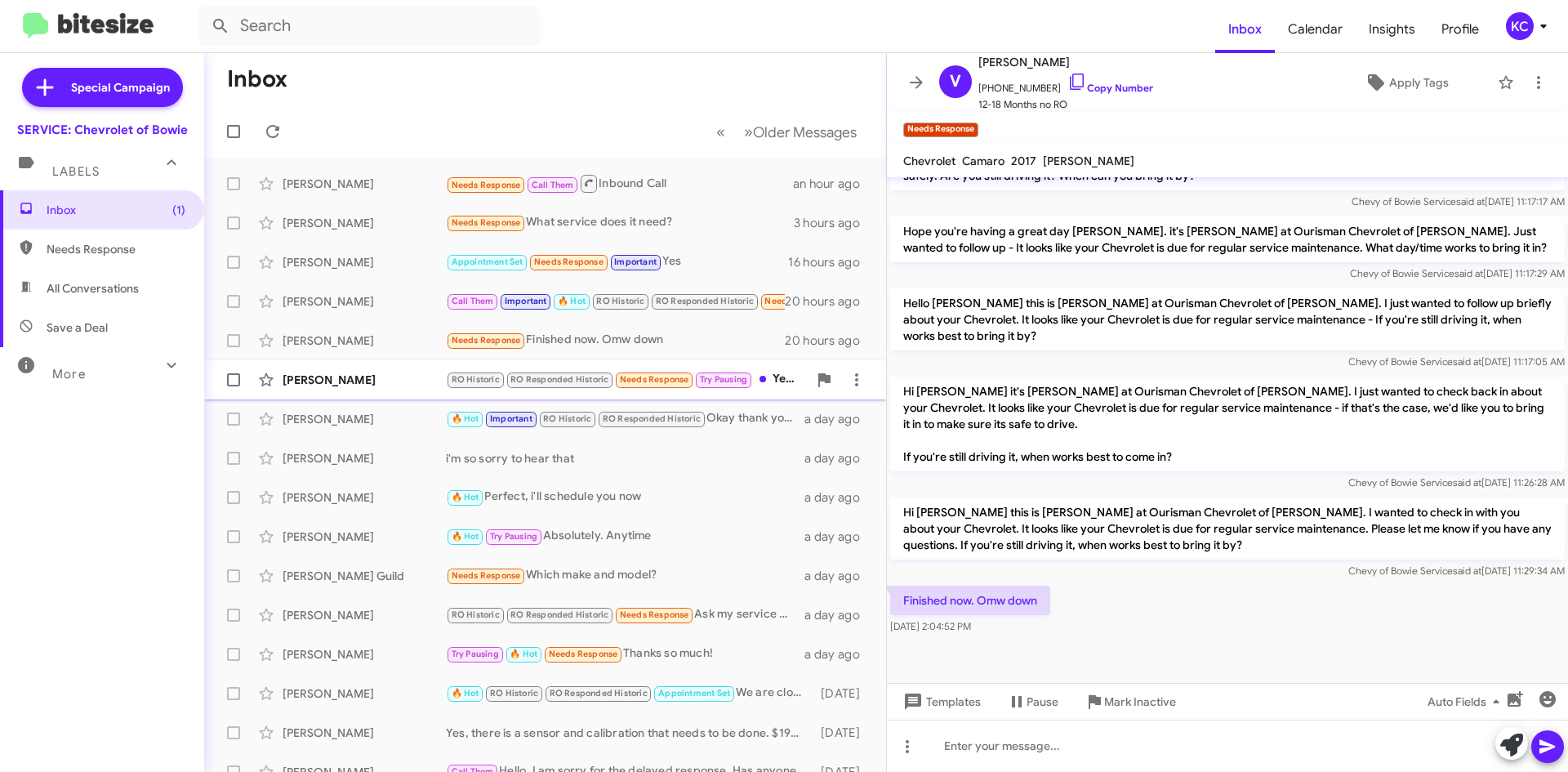
click at [417, 395] on div "Ron Dour RO Historic RO Responded Historic Needs Response Try Pausing Yes I nee…" at bounding box center [545, 380] width 656 height 33
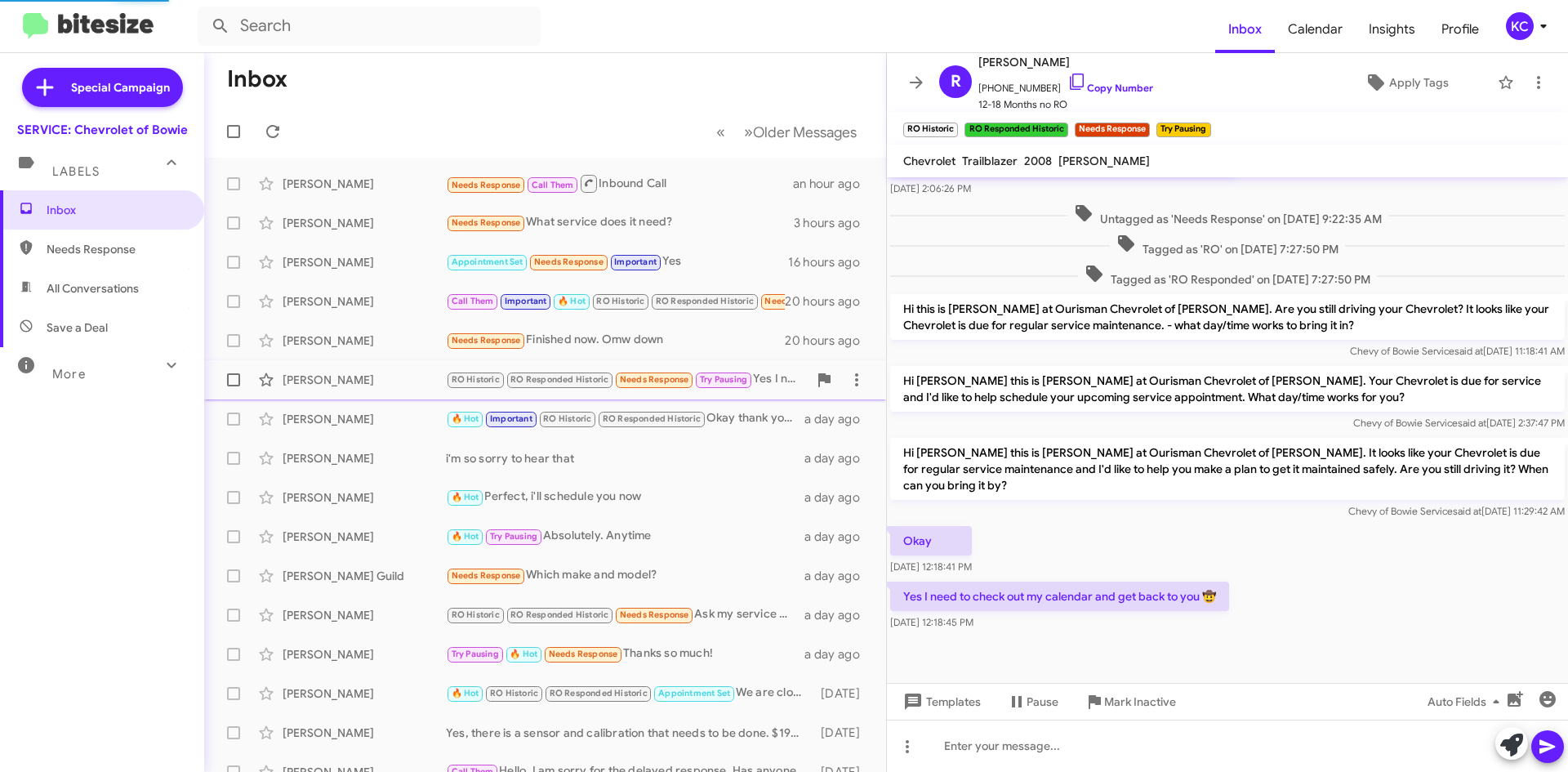
scroll to position [281, 0]
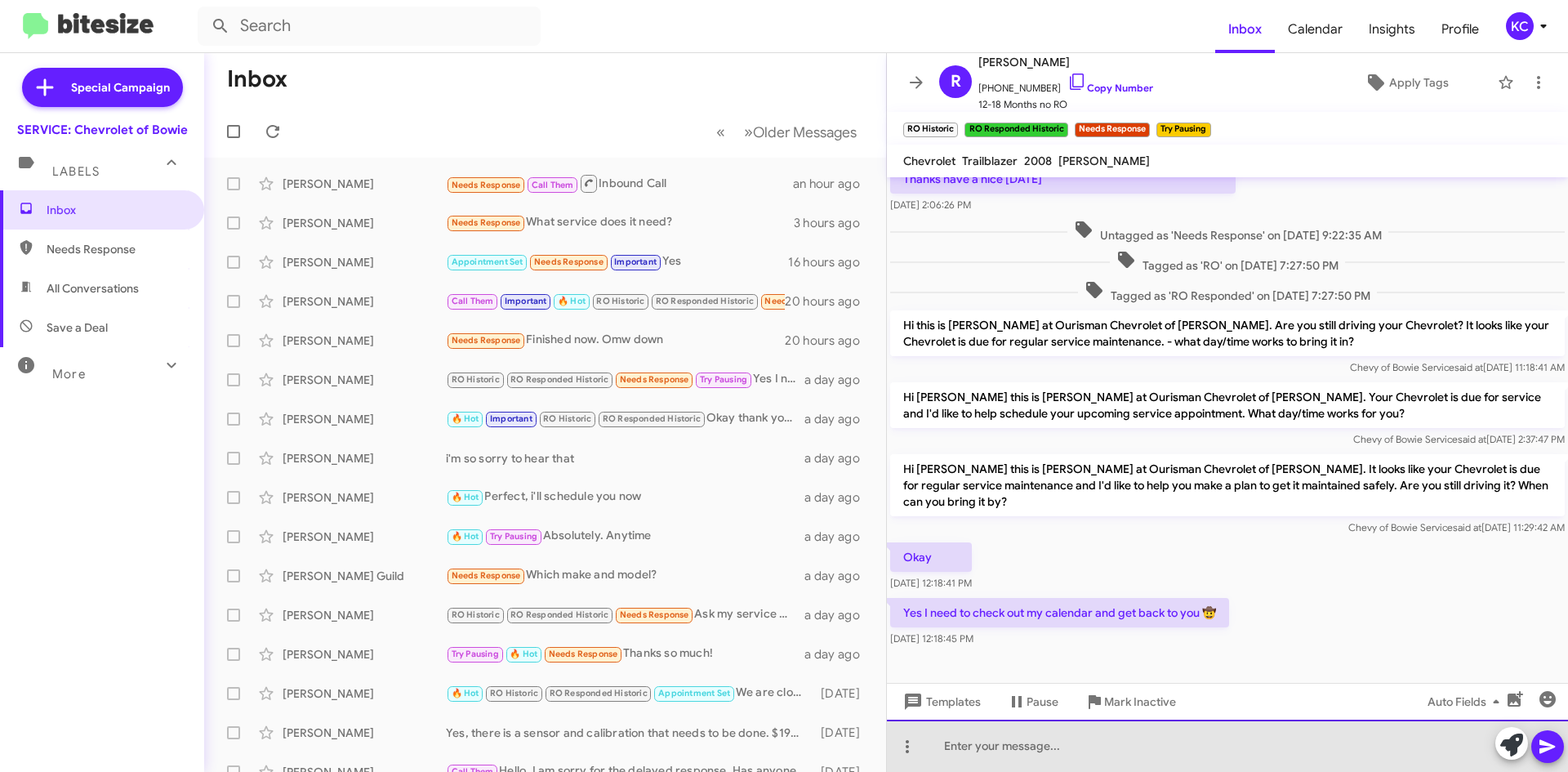
click at [1185, 741] on div at bounding box center [1227, 746] width 681 height 53
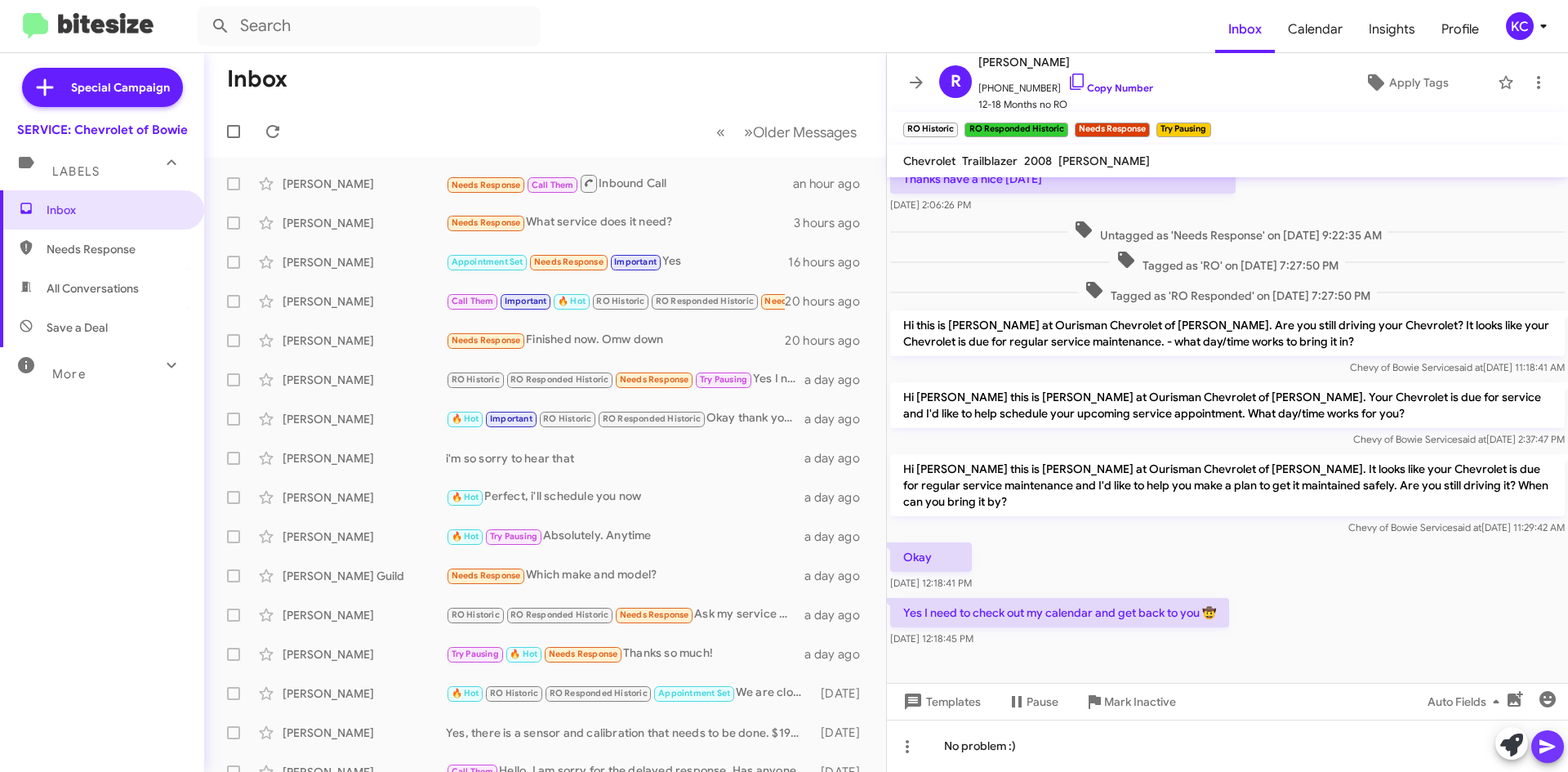
click at [1554, 752] on icon at bounding box center [1547, 747] width 20 height 20
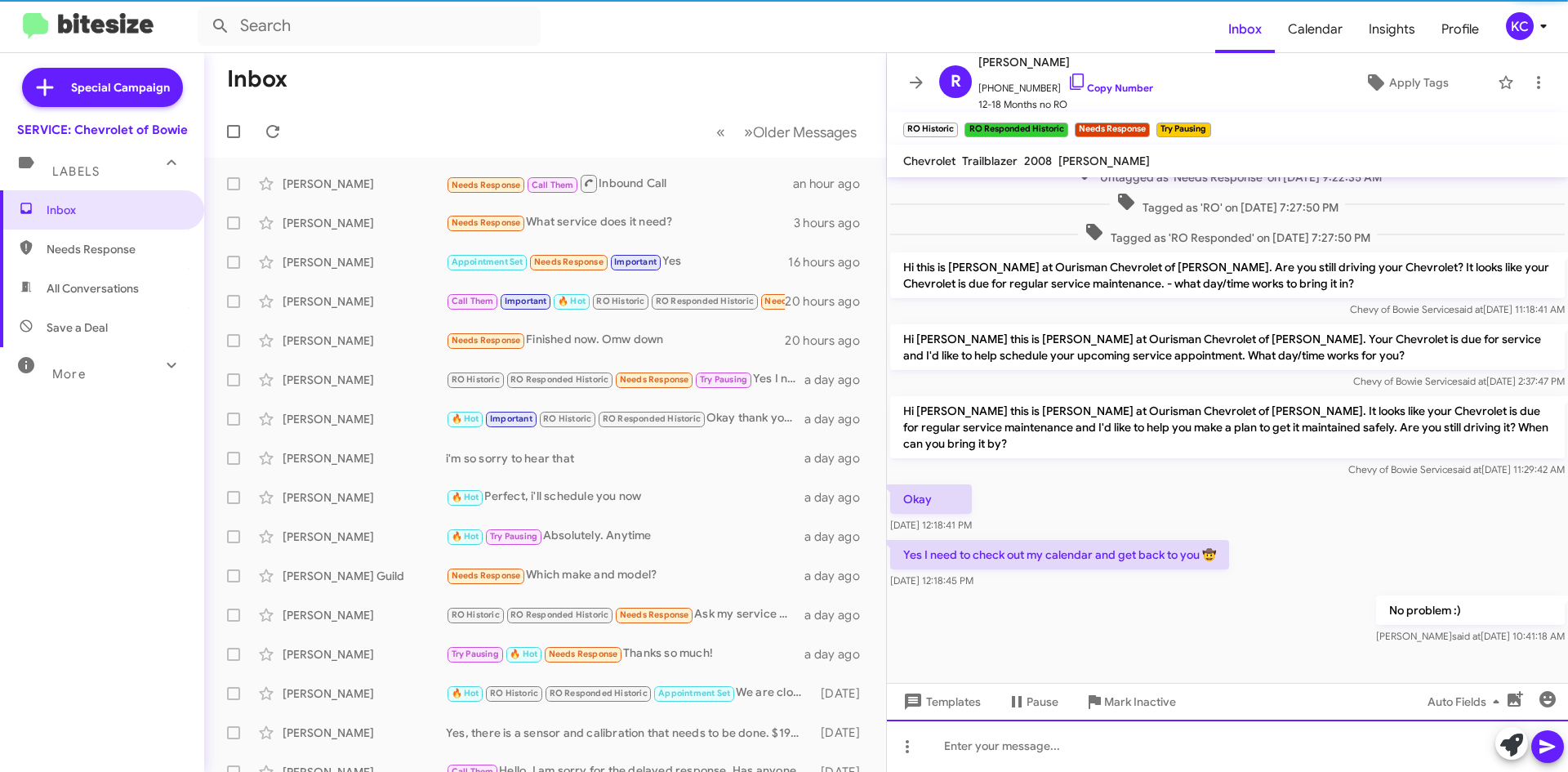
scroll to position [340, 0]
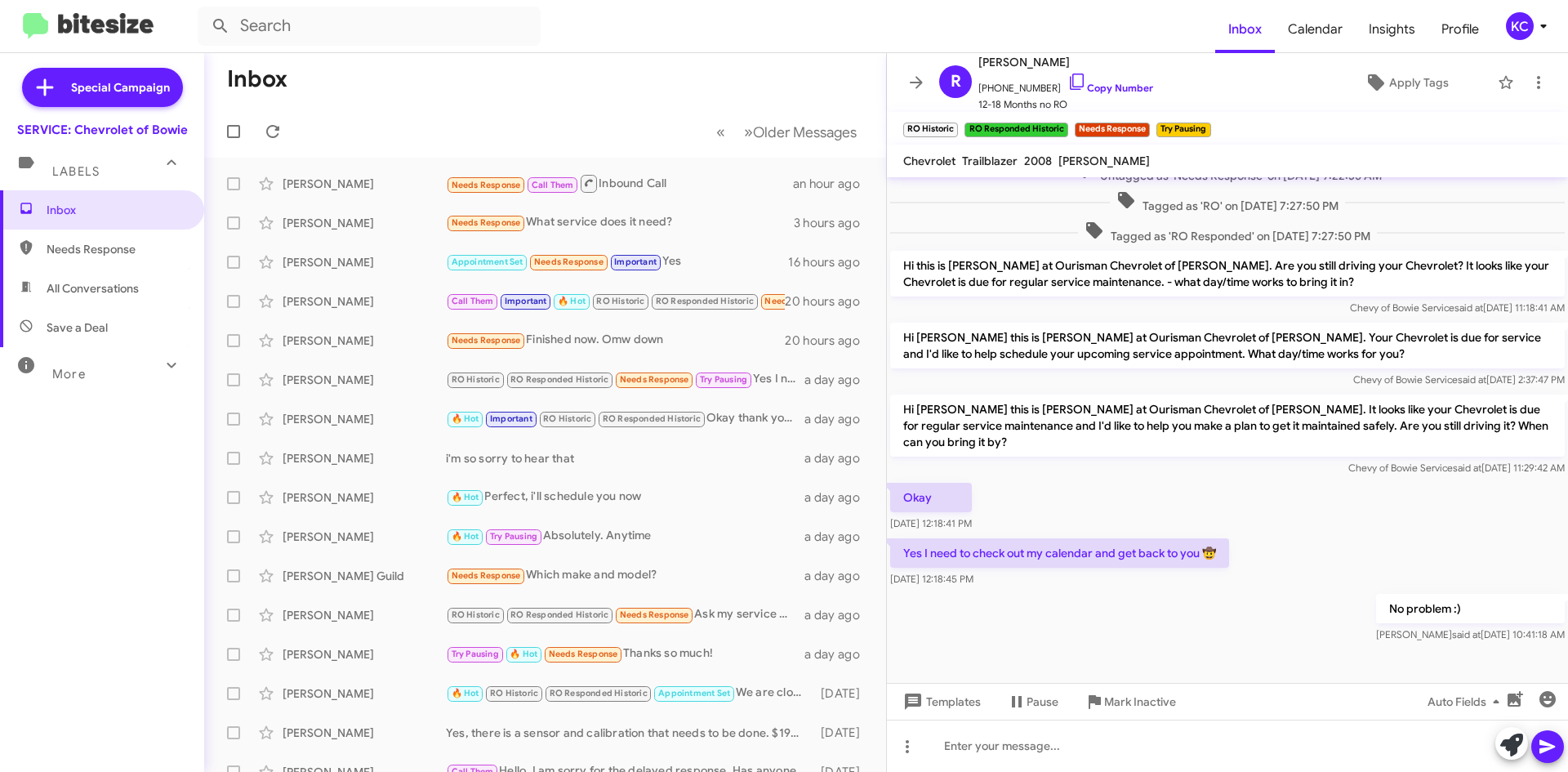
click at [85, 245] on span "Needs Response" at bounding box center [116, 249] width 139 height 16
type input "in:needs-response"
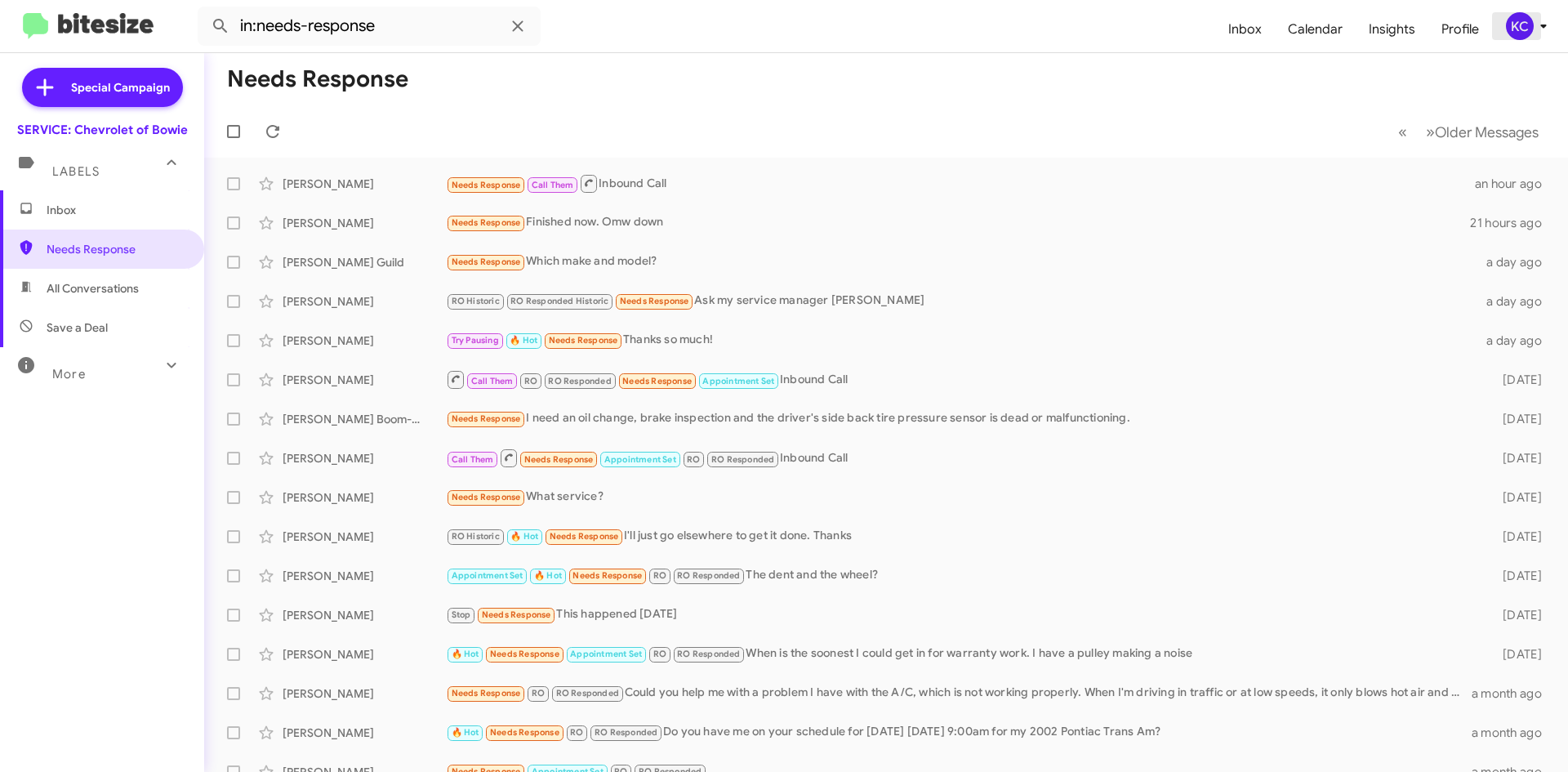
click at [1547, 18] on icon at bounding box center [1543, 26] width 20 height 20
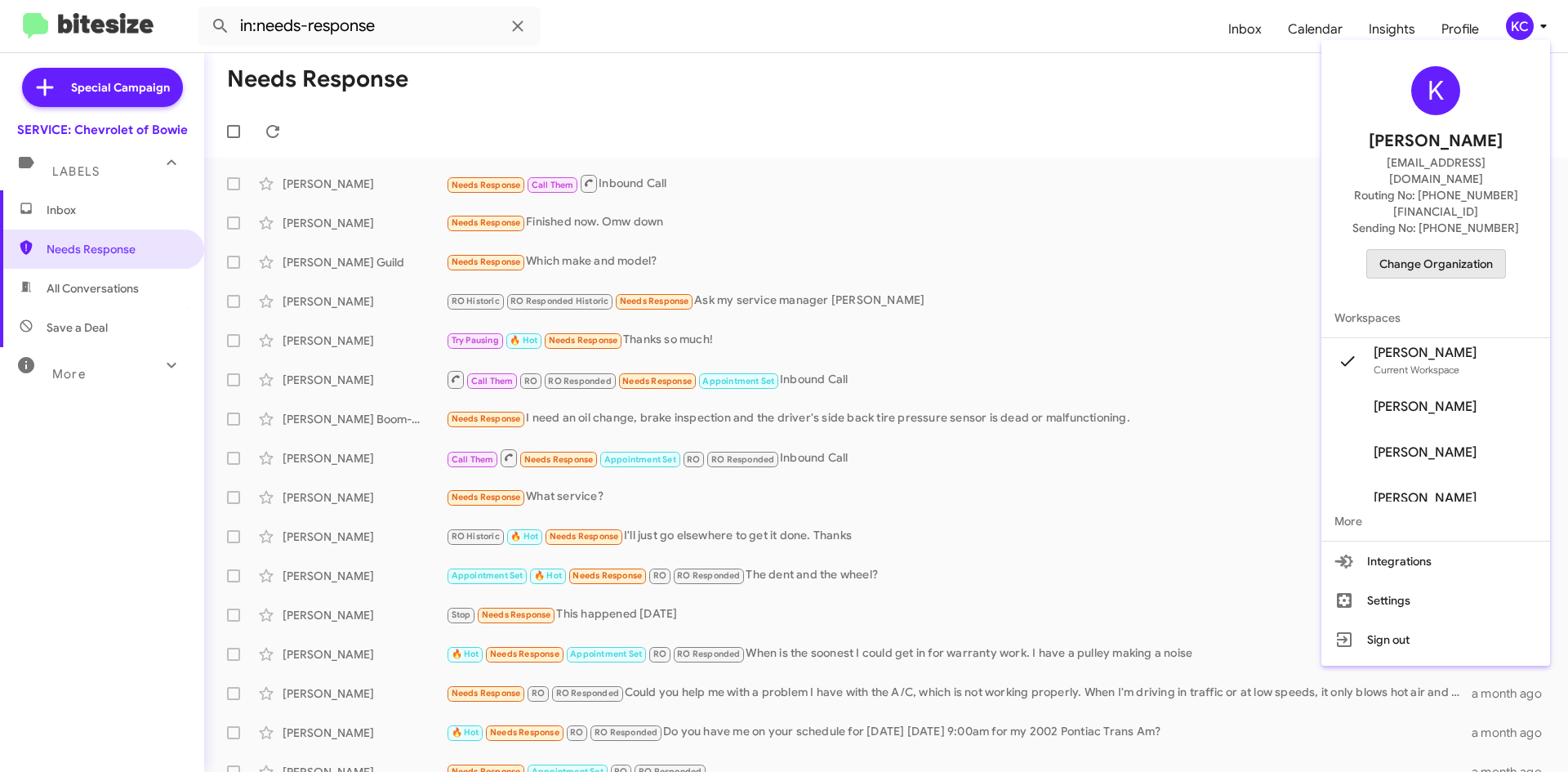
click at [1481, 250] on span "Change Organization" at bounding box center [1436, 264] width 113 height 28
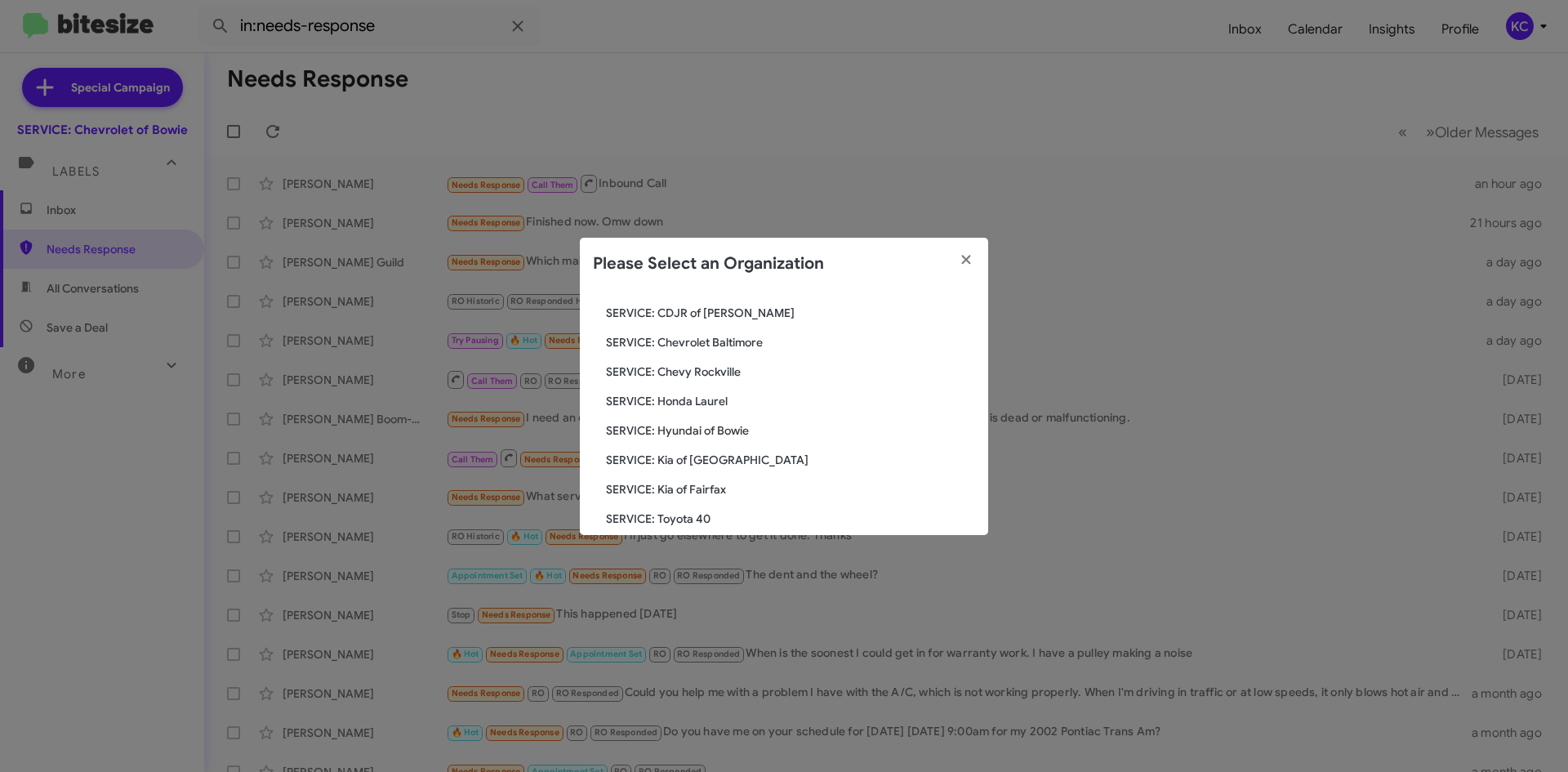
scroll to position [164, 0]
click at [708, 412] on div "Search SERVICE: Chevrolet of Bowie Current Org SERVICE: CDJR Baltimore SERVICE:…" at bounding box center [784, 413] width 408 height 245
click at [709, 403] on span "SERVICE: Hyundai of Bowie" at bounding box center [790, 404] width 369 height 16
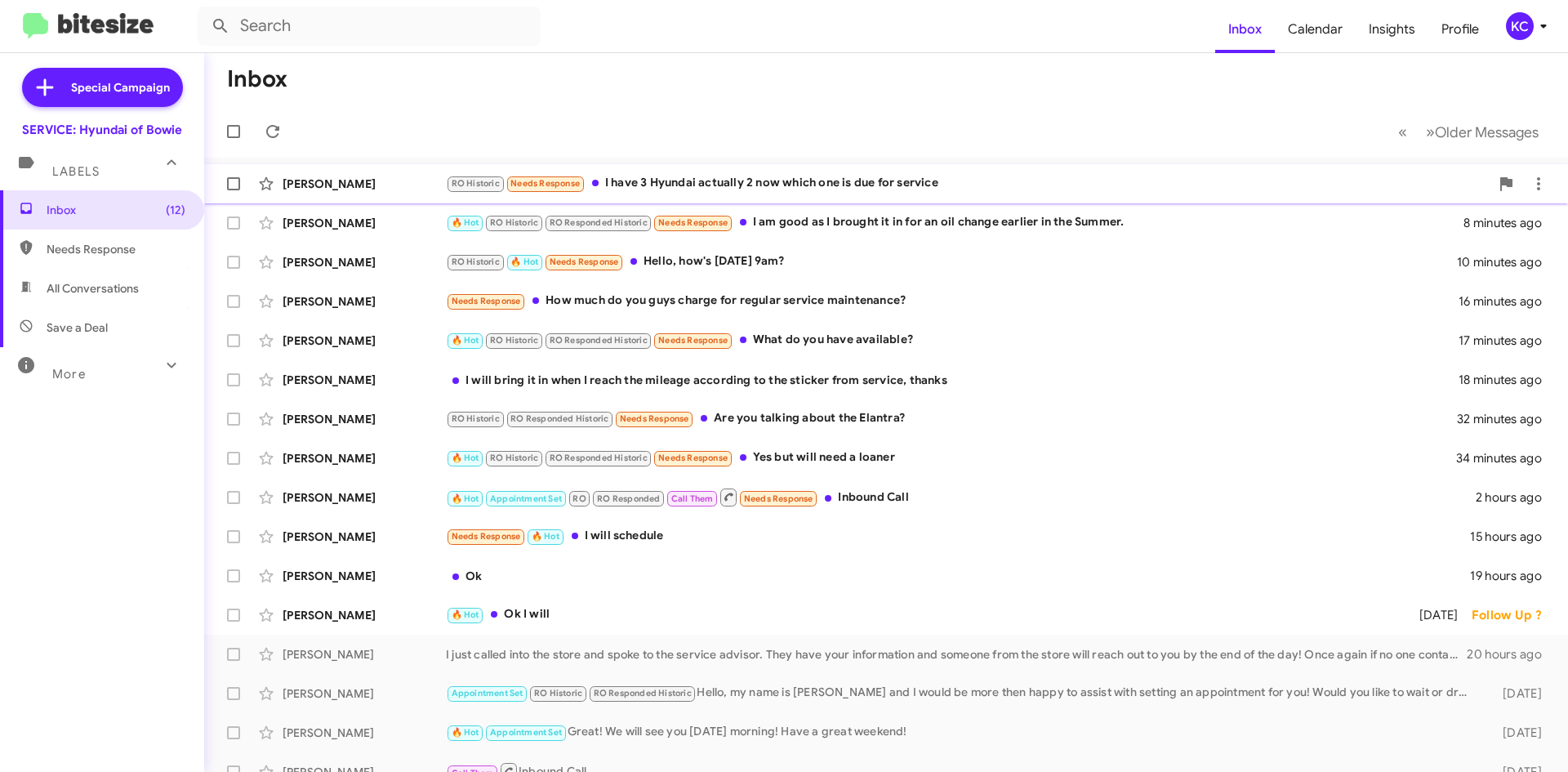
click at [643, 177] on div "RO Historic Needs Response I have 3 Hyundai actually 2 now which one is due for…" at bounding box center [968, 183] width 1044 height 19
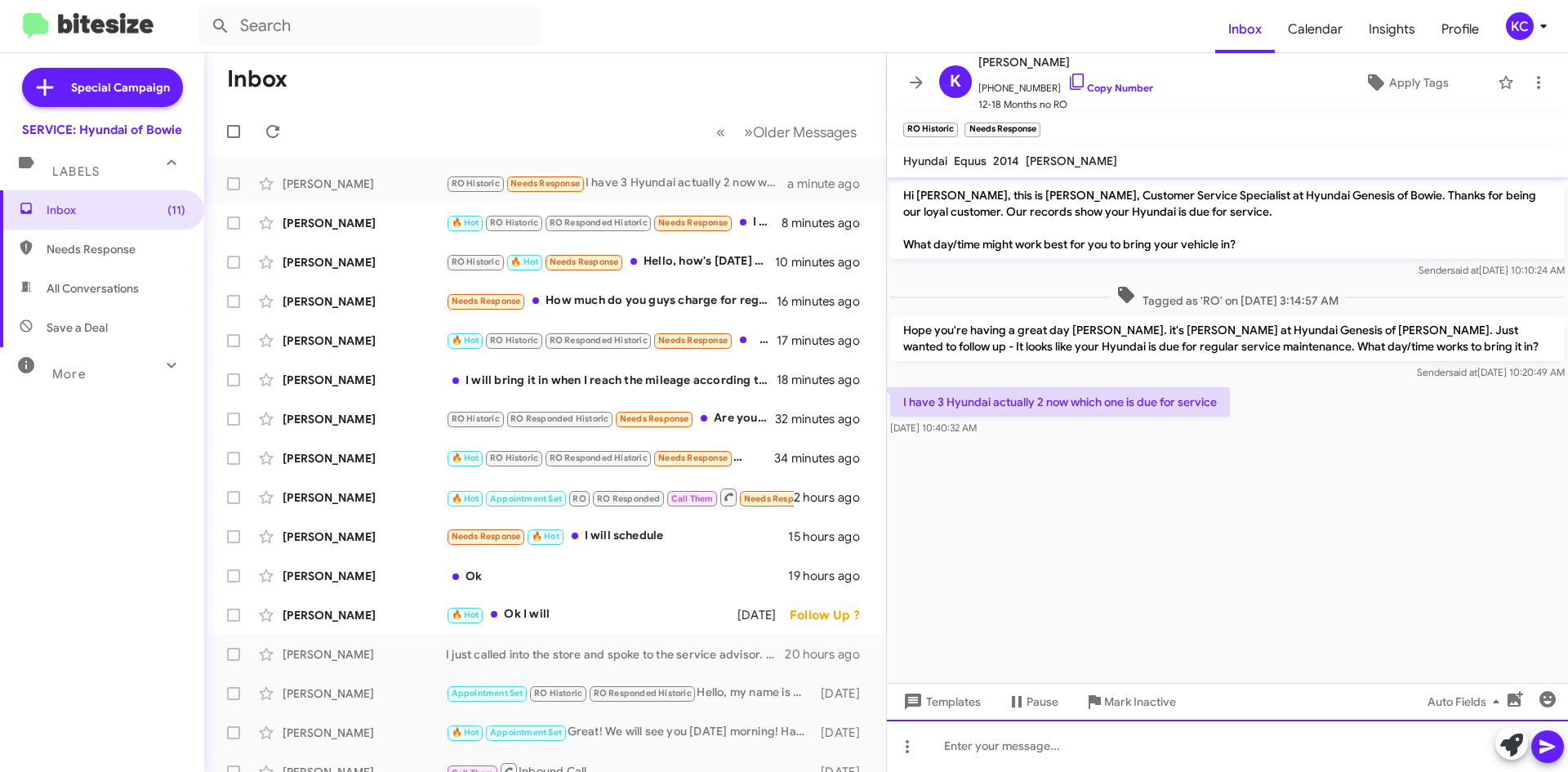
click at [1114, 749] on div at bounding box center [1227, 746] width 681 height 53
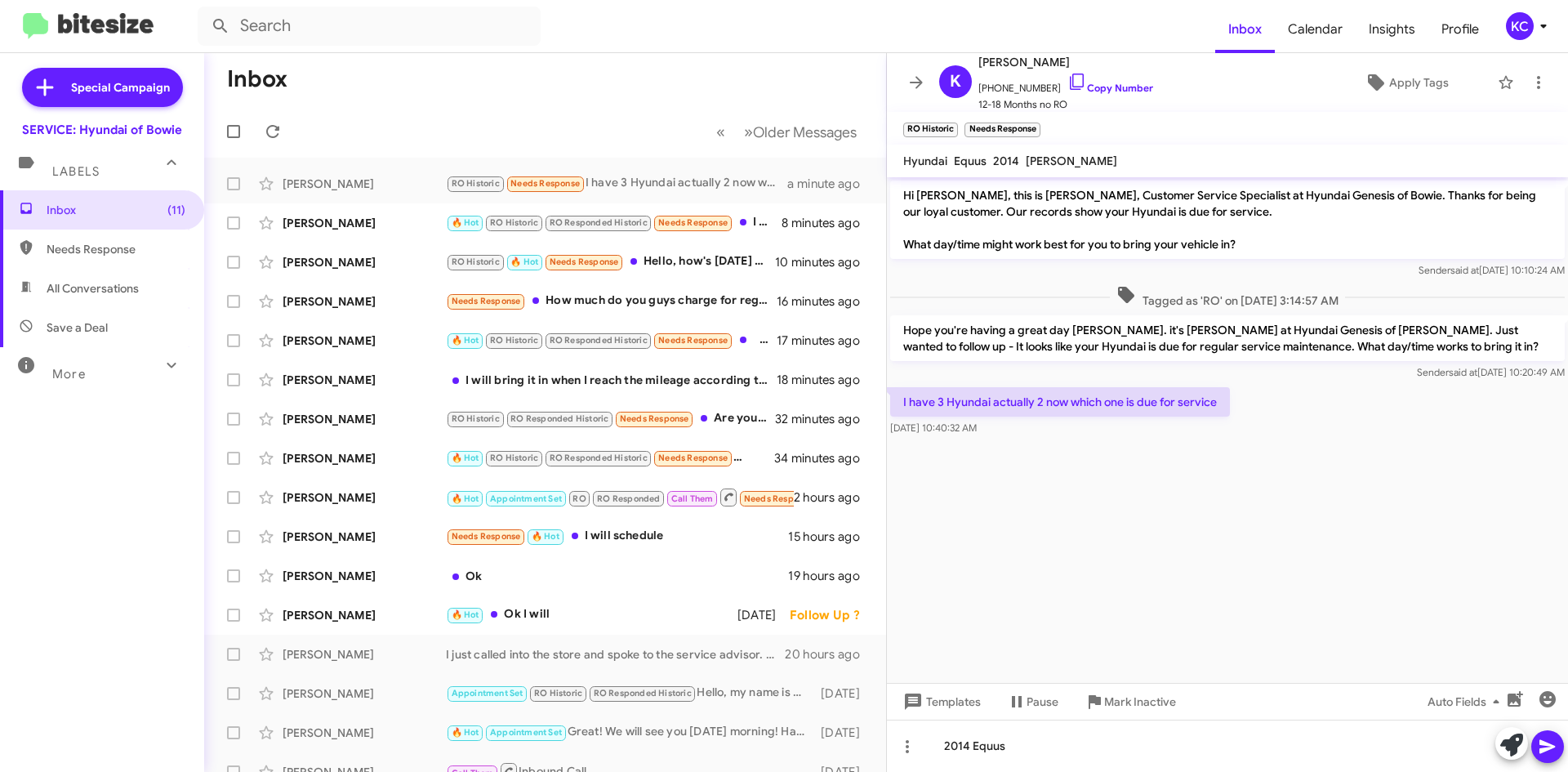
click at [1552, 749] on icon at bounding box center [1547, 747] width 20 height 20
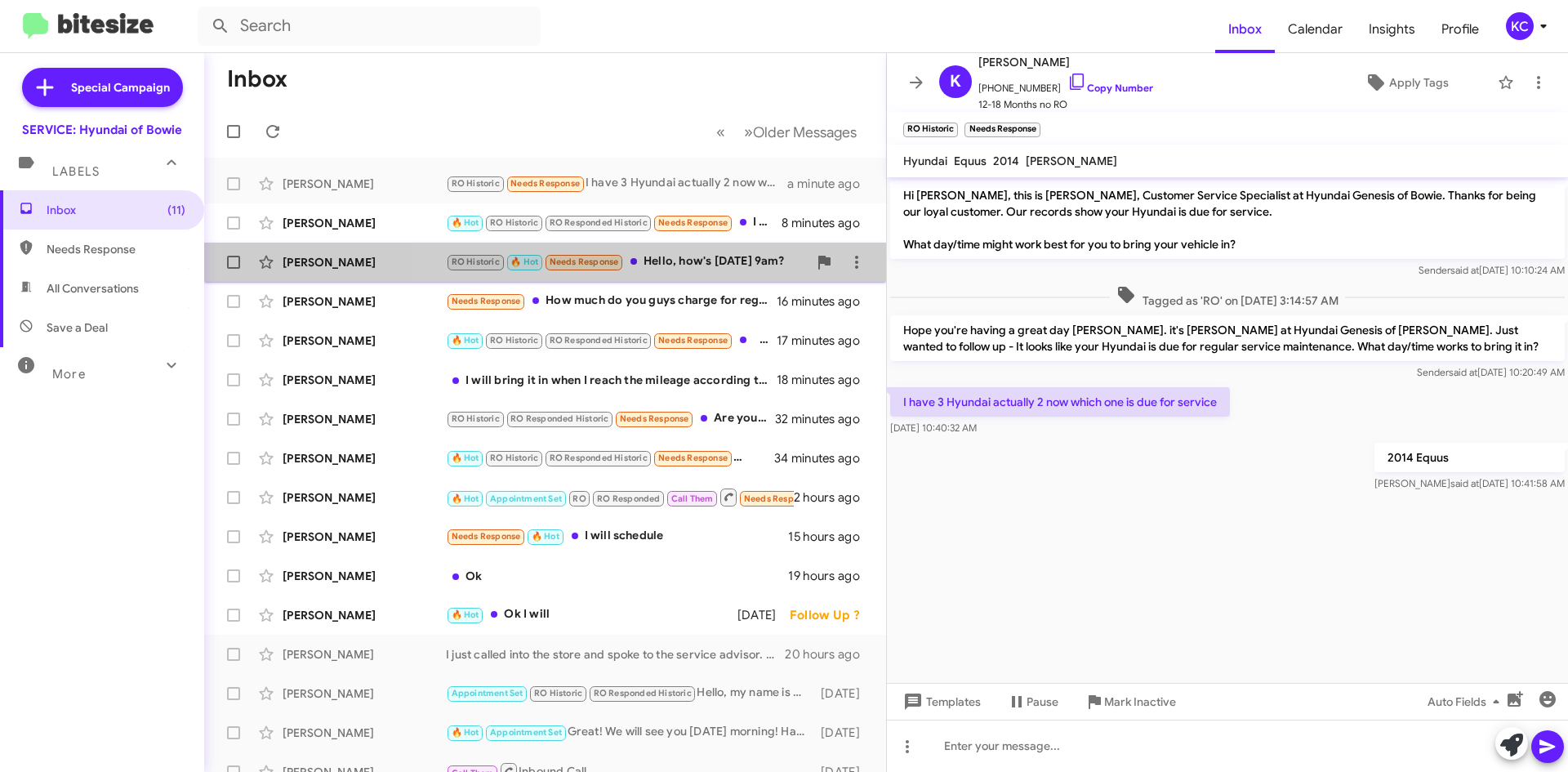
click at [711, 257] on div "RO Historic 🔥 Hot Needs Response Hello, how's [DATE] 9am?" at bounding box center [627, 261] width 362 height 19
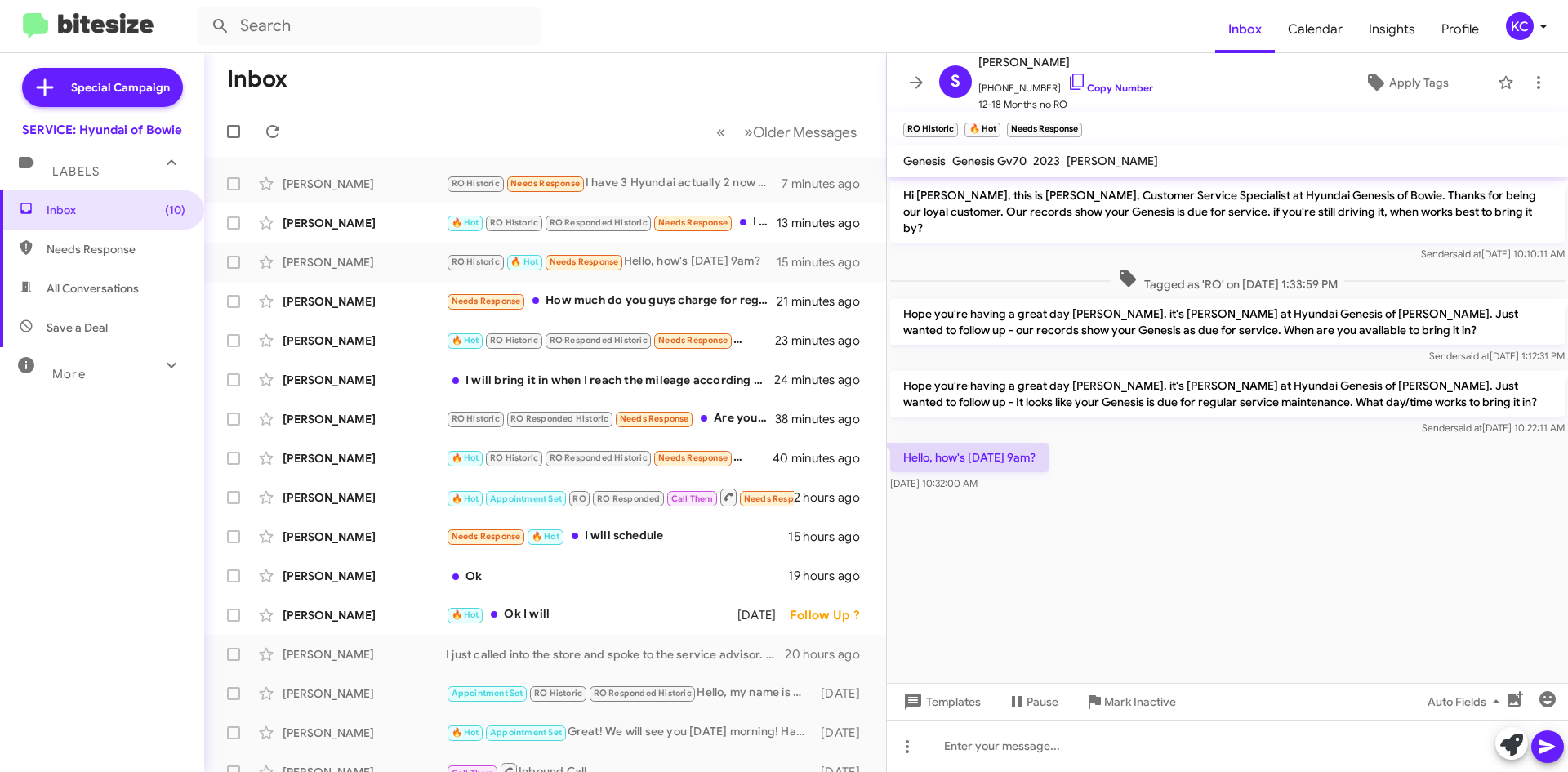
click at [1421, 529] on cdk-virtual-scroll-viewport "Hi [PERSON_NAME], this is [PERSON_NAME], Customer Service Specialist at Hyundai…" at bounding box center [1227, 430] width 681 height 506
click at [1070, 76] on icon at bounding box center [1077, 81] width 14 height 16
